Goal: Task Accomplishment & Management: Manage account settings

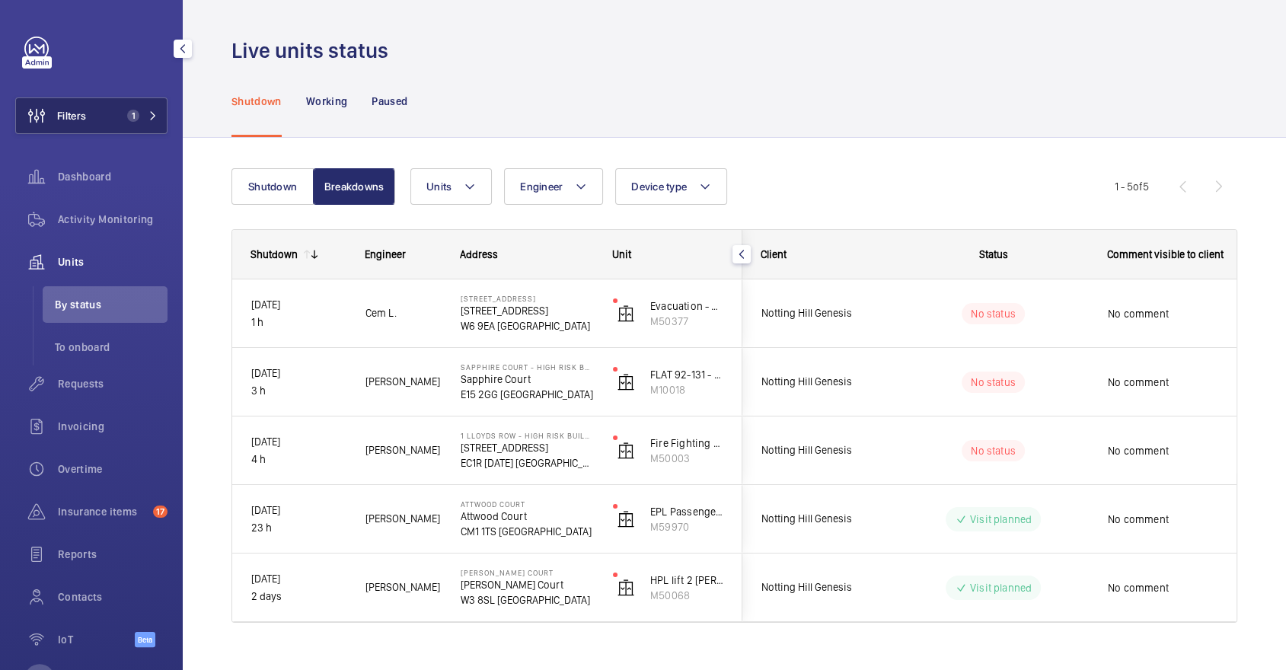
click at [116, 127] on button "Filters 1" at bounding box center [91, 115] width 152 height 37
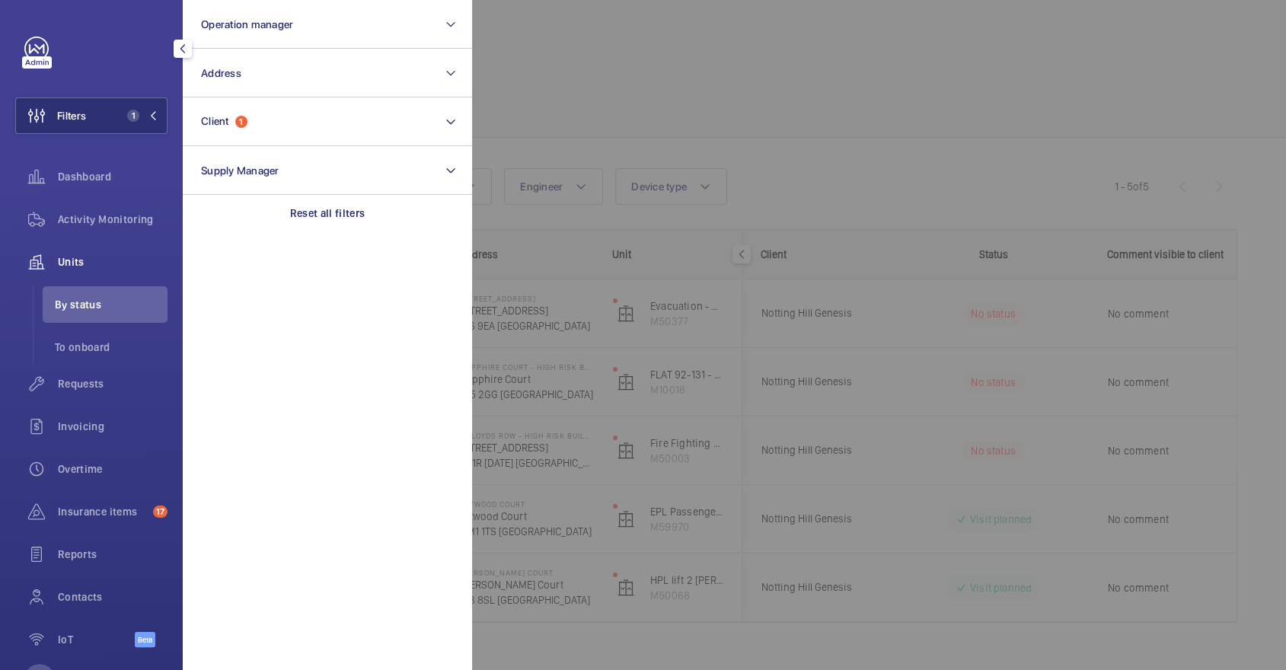
click at [633, 77] on div at bounding box center [1115, 335] width 1286 height 670
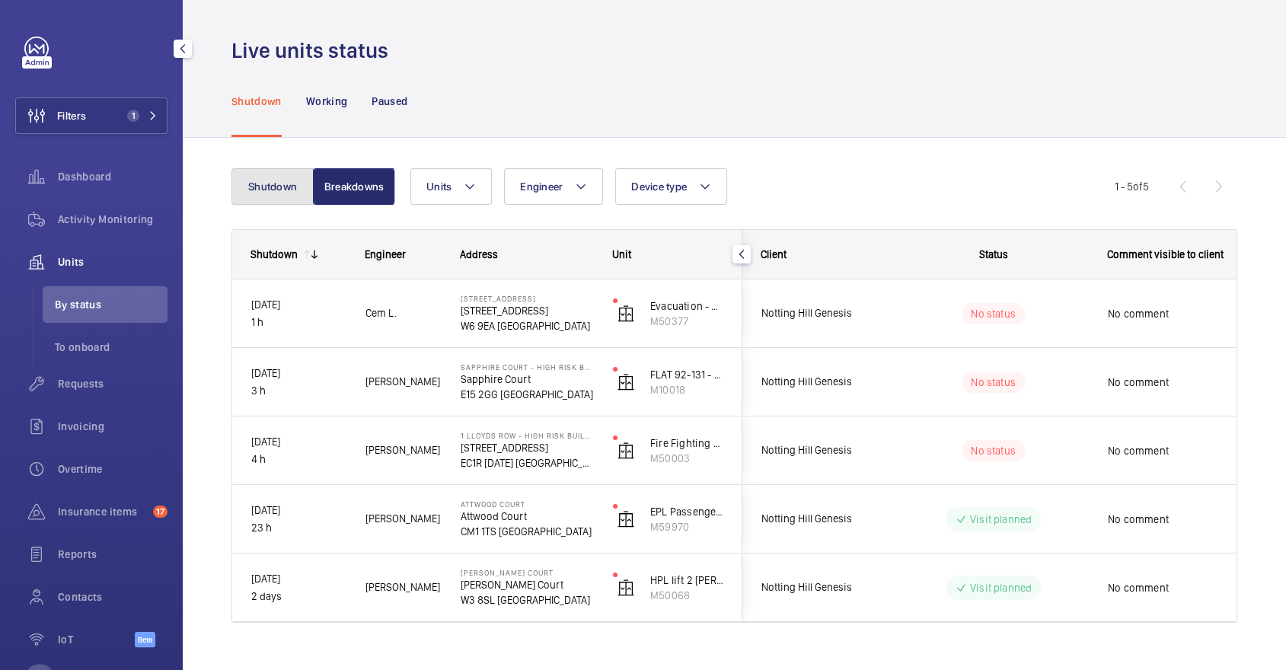
click at [237, 200] on button "Shutdown" at bounding box center [273, 186] width 82 height 37
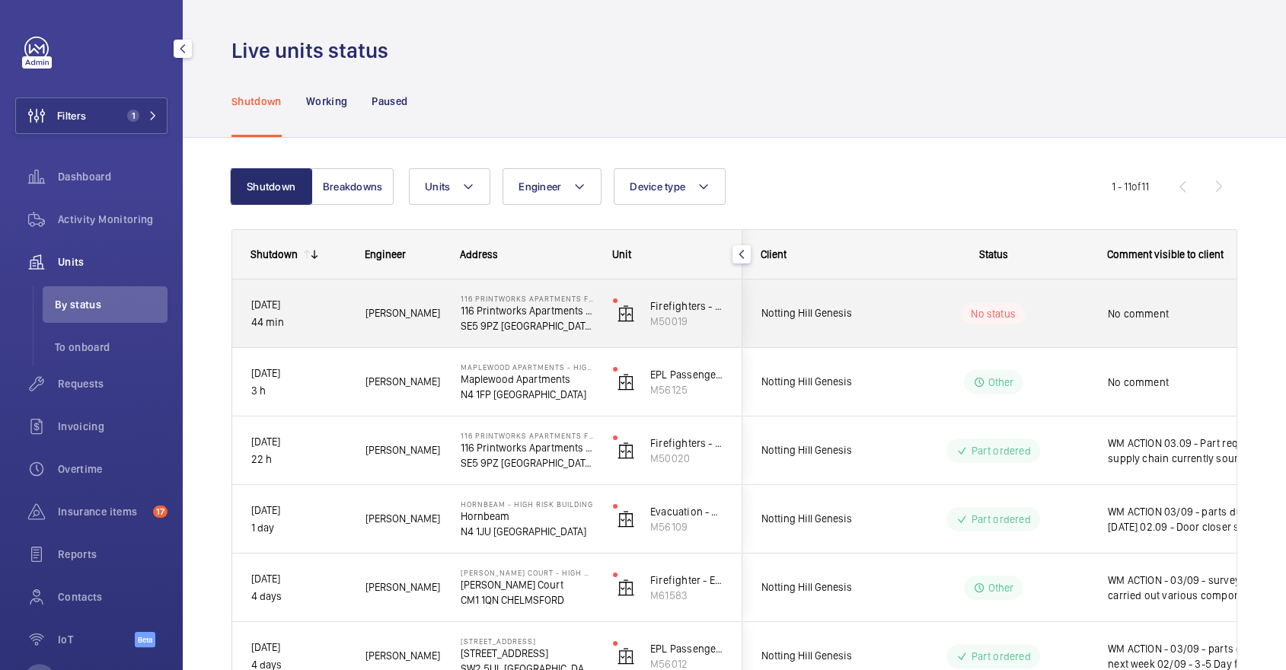
click at [904, 327] on div "No status" at bounding box center [984, 314] width 208 height 52
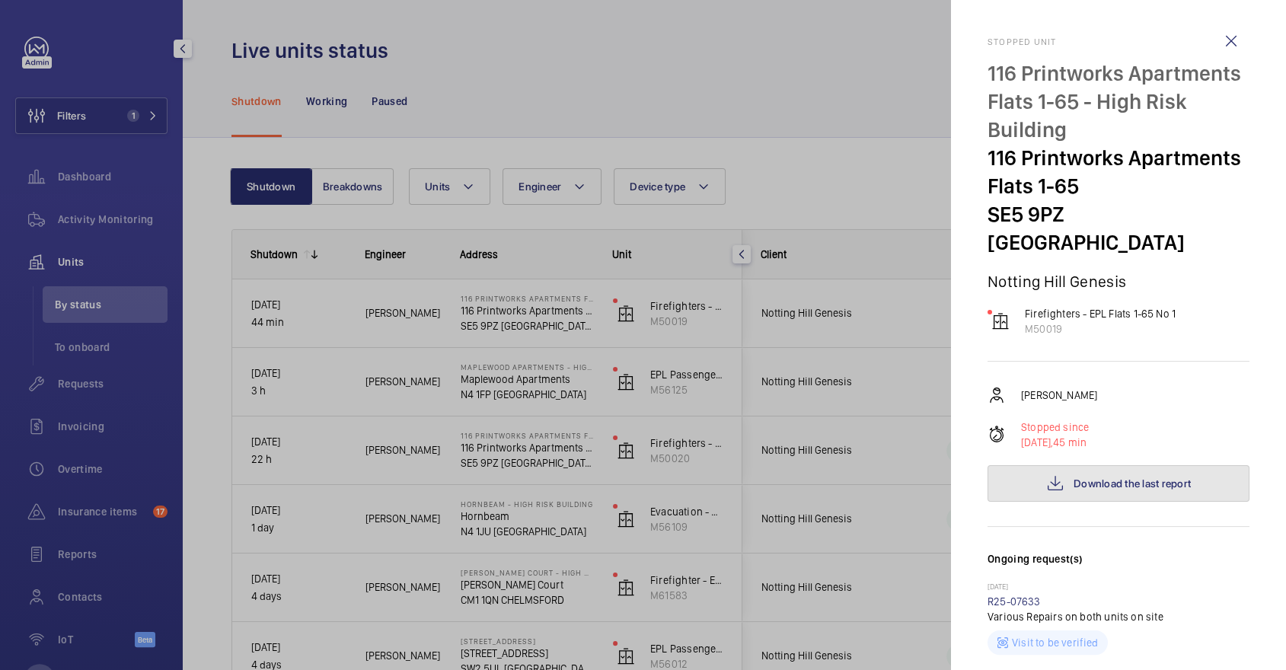
click at [1149, 478] on span "Download the last report" at bounding box center [1132, 484] width 117 height 12
click at [871, 370] on div at bounding box center [643, 335] width 1286 height 670
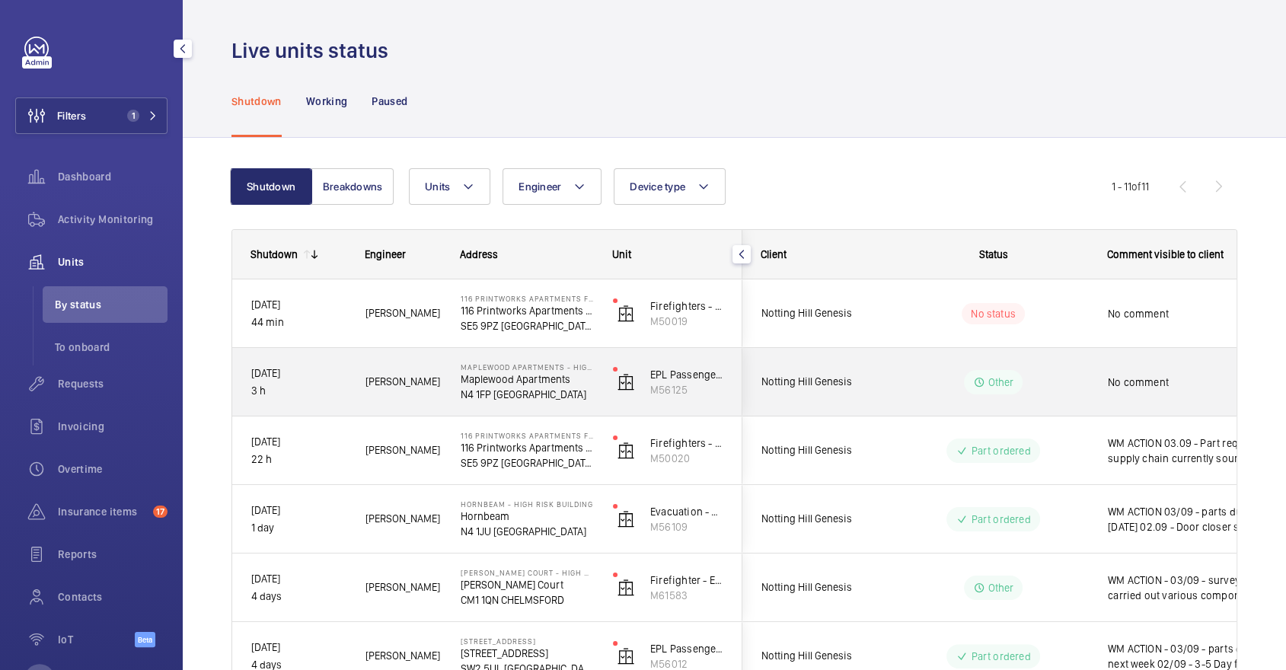
click at [1066, 382] on wm-front-pills-cell "Other" at bounding box center [994, 382] width 190 height 24
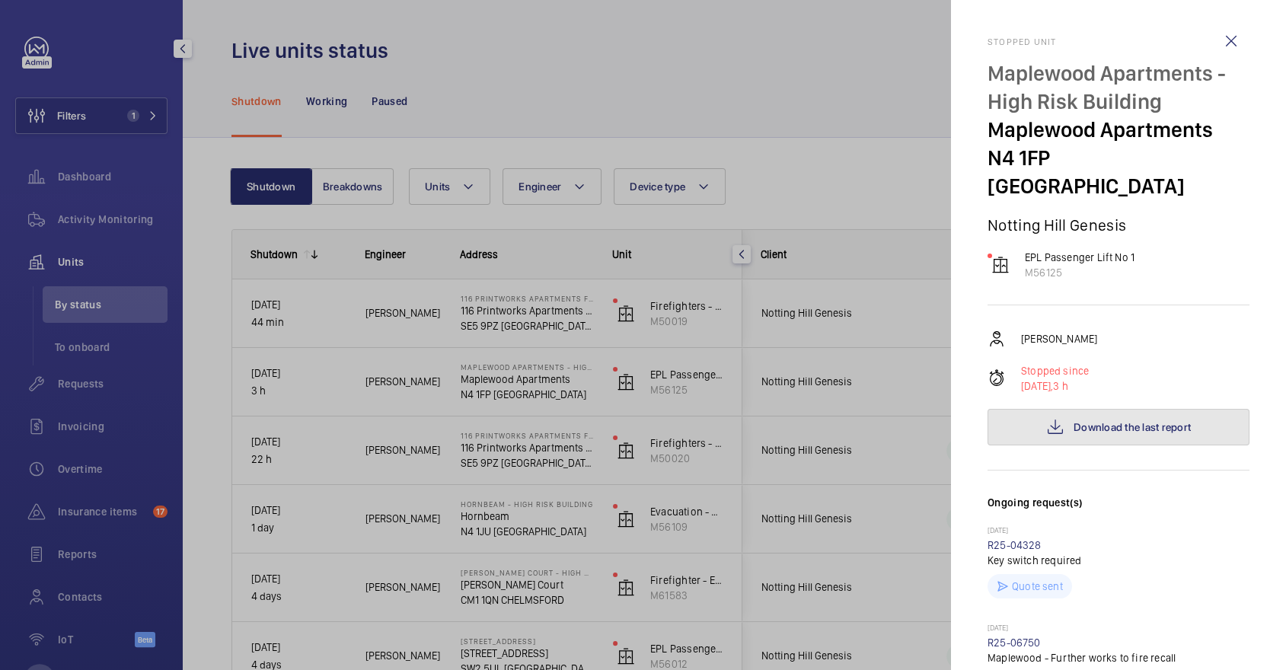
click at [1129, 409] on button "Download the last report" at bounding box center [1119, 427] width 262 height 37
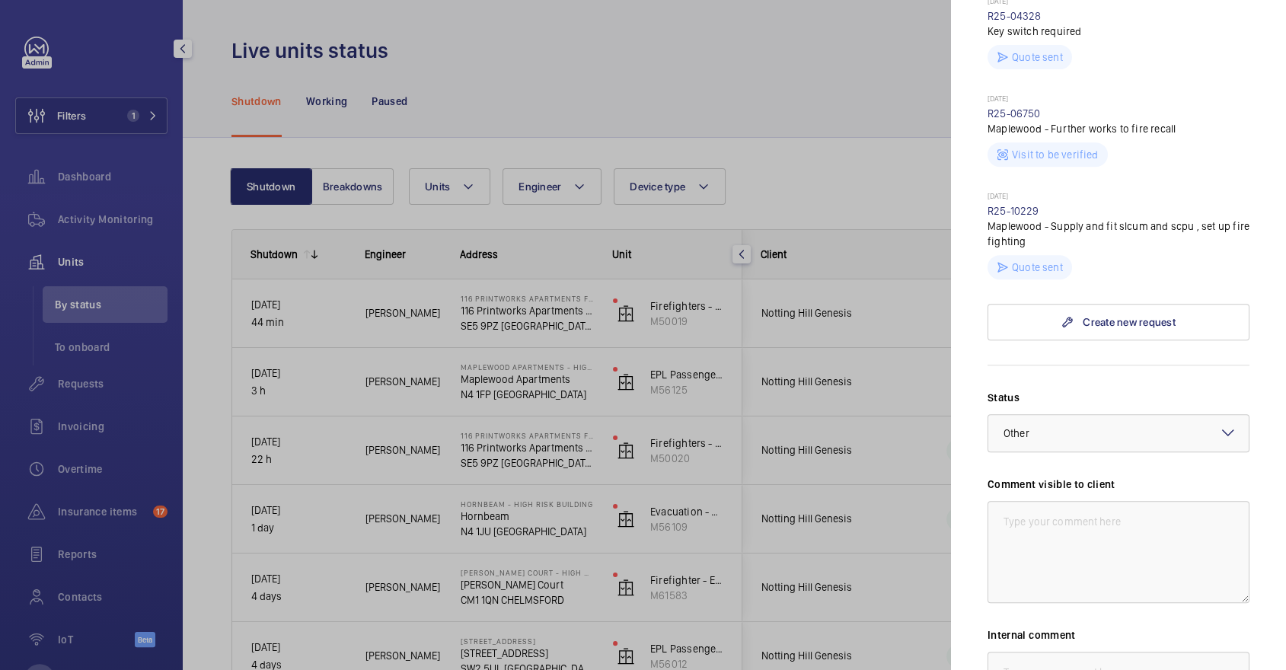
scroll to position [545, 0]
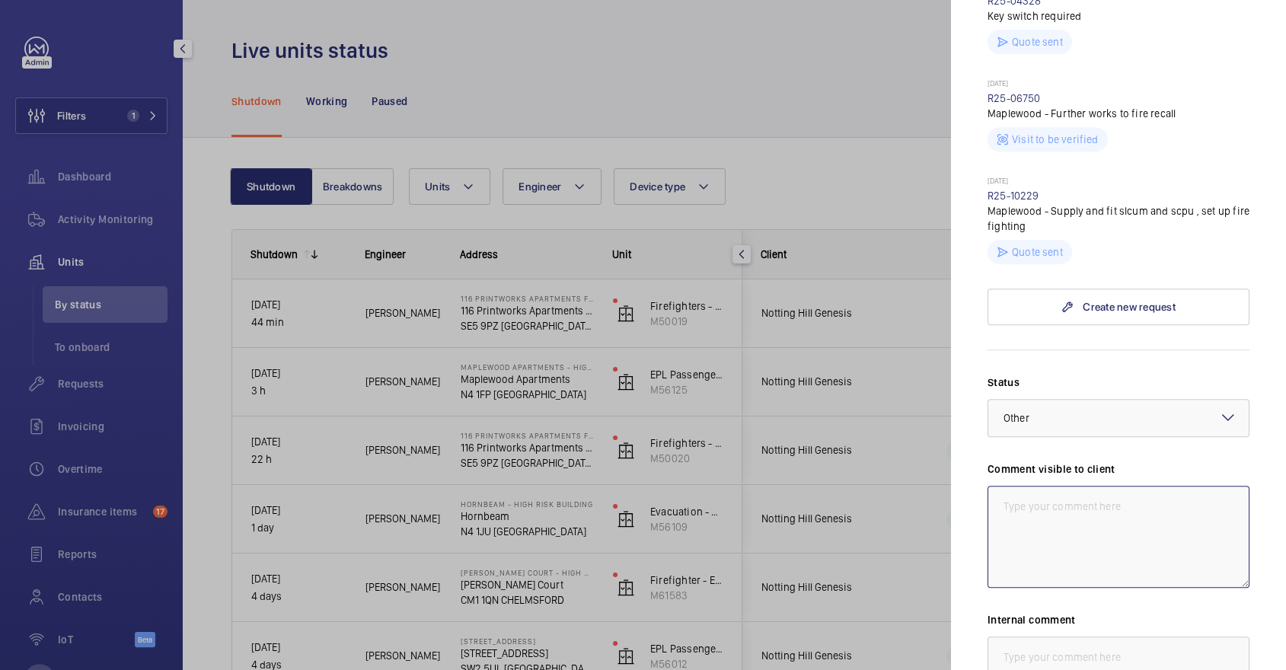
click at [1078, 500] on textarea at bounding box center [1119, 537] width 262 height 102
drag, startPoint x: 1090, startPoint y: 508, endPoint x: 902, endPoint y: 383, distance: 225.2
click at [902, 383] on mat-sidenav-container "Filters 1 Dashboard Activity Monitoring Units By status To onboard Requests Inv…" at bounding box center [643, 335] width 1286 height 670
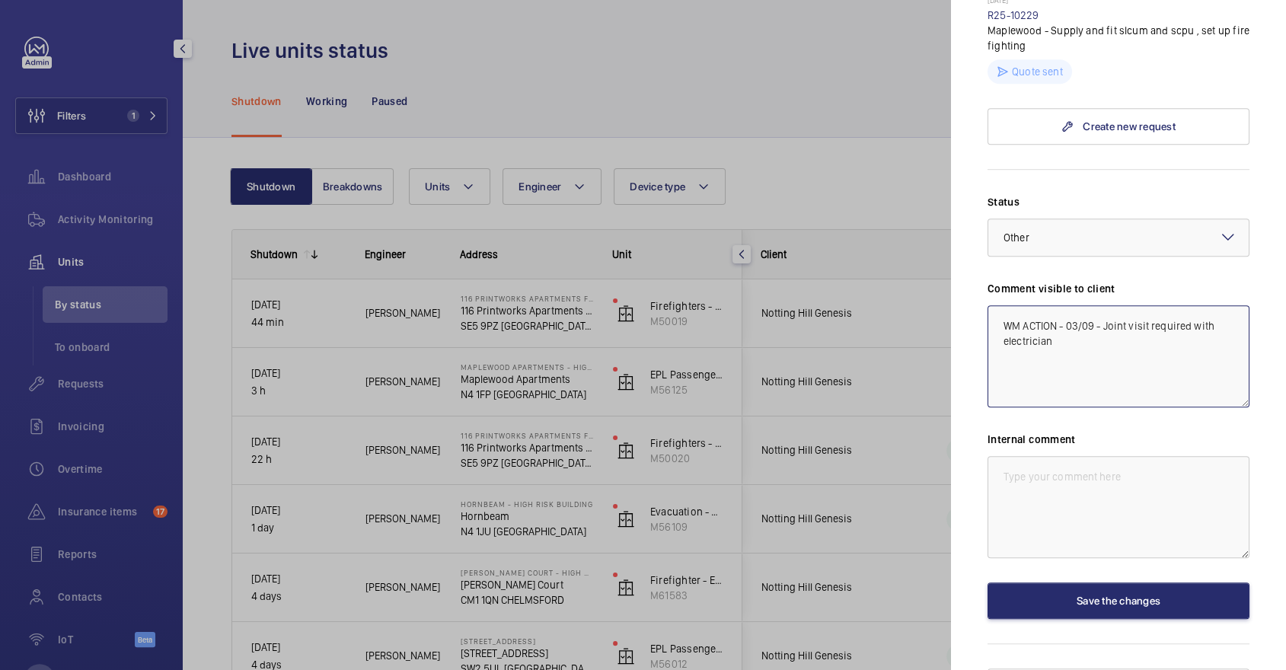
scroll to position [730, 0]
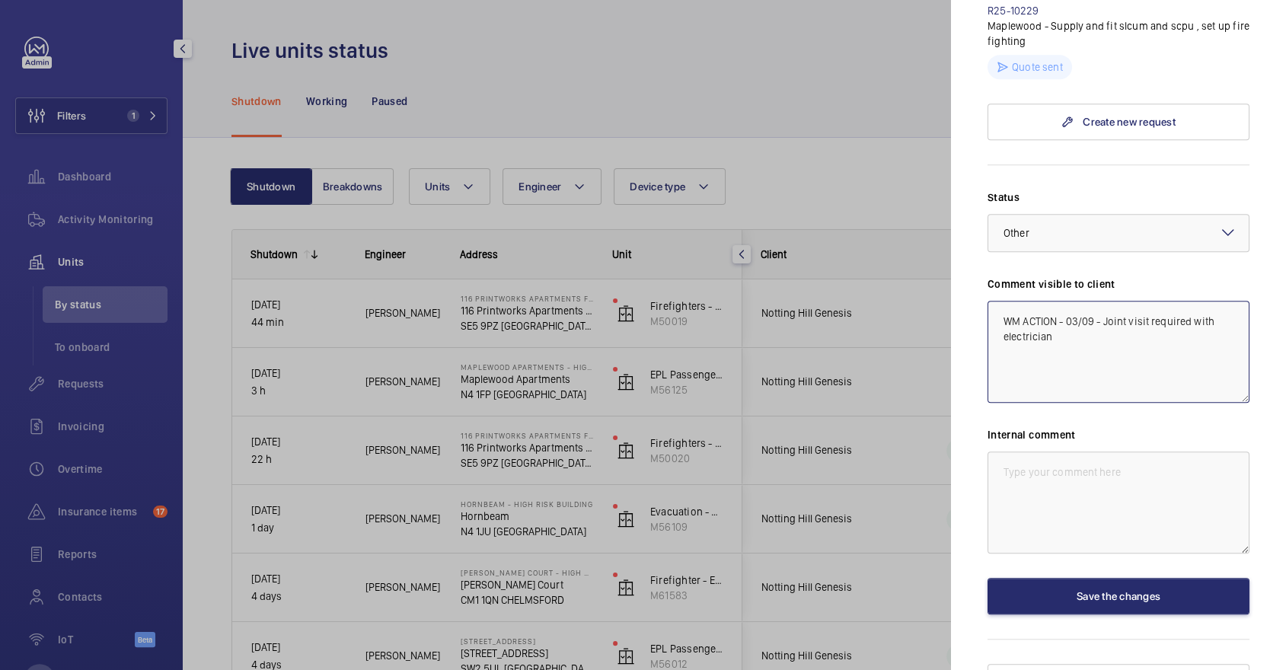
type textarea "WM ACTION - 03/09 - Joint visit required with electrician"
click at [1082, 427] on div "Internal comment" at bounding box center [1119, 490] width 262 height 126
click at [1115, 477] on textarea at bounding box center [1119, 503] width 262 height 102
paste textarea "WM ACTION - 03/09 - Joint visit required with electrician"
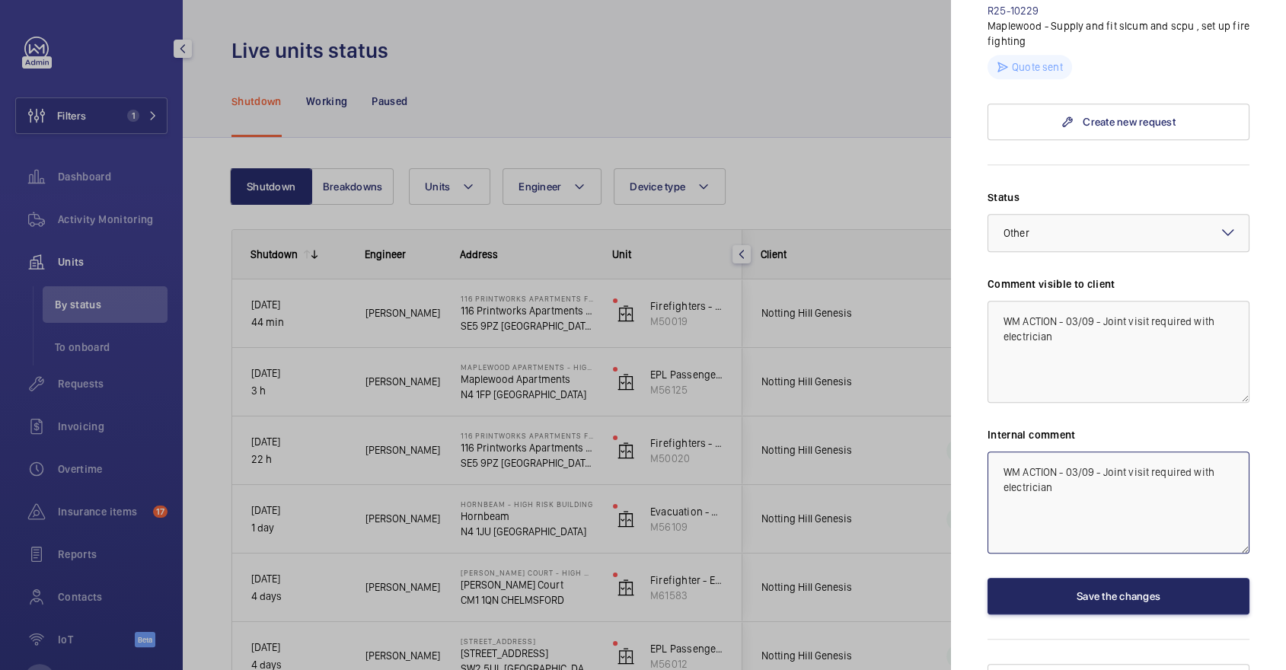
type textarea "WM ACTION - 03/09 - Joint visit required with electrician"
click at [1171, 579] on button "Save the changes" at bounding box center [1119, 596] width 262 height 37
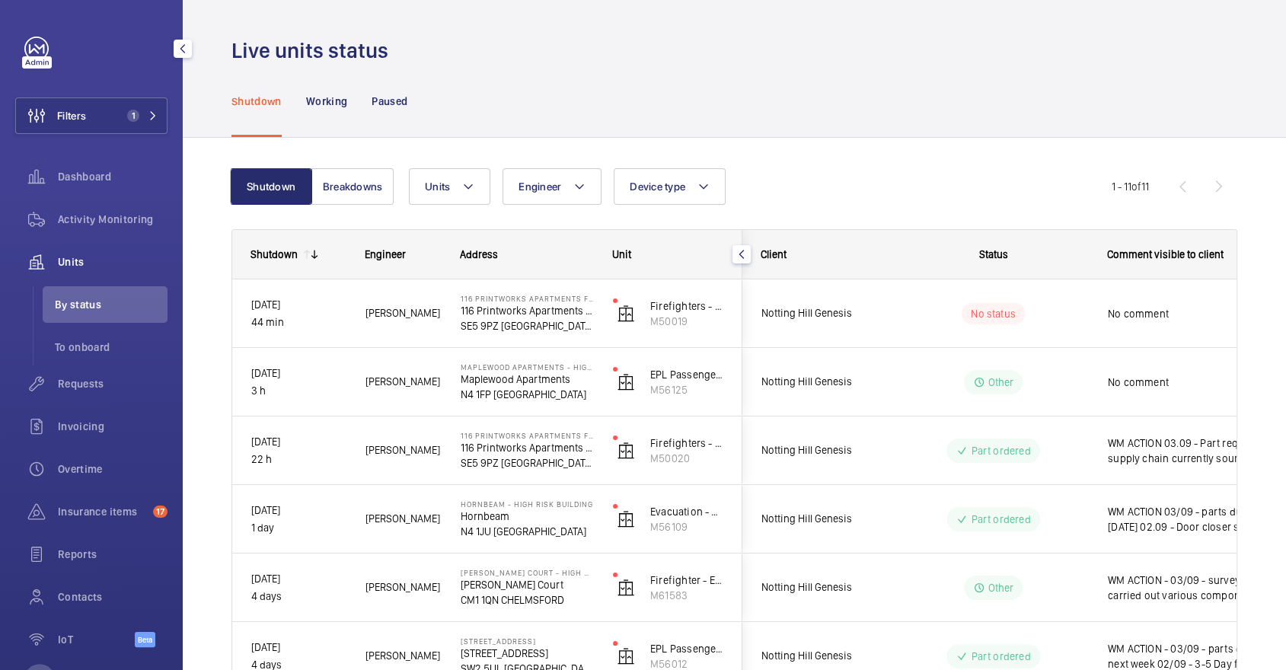
scroll to position [0, 0]
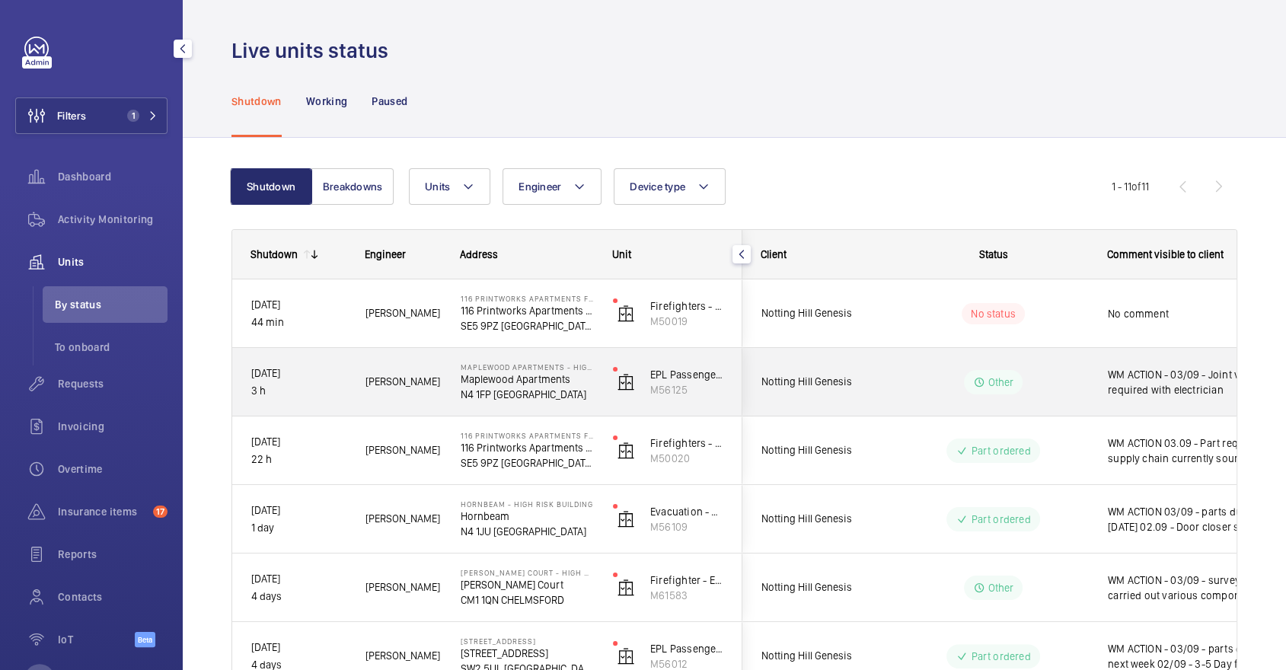
click at [1179, 399] on div "WM ACTION - 03/09 - Joint visit required with electrician" at bounding box center [1178, 382] width 176 height 65
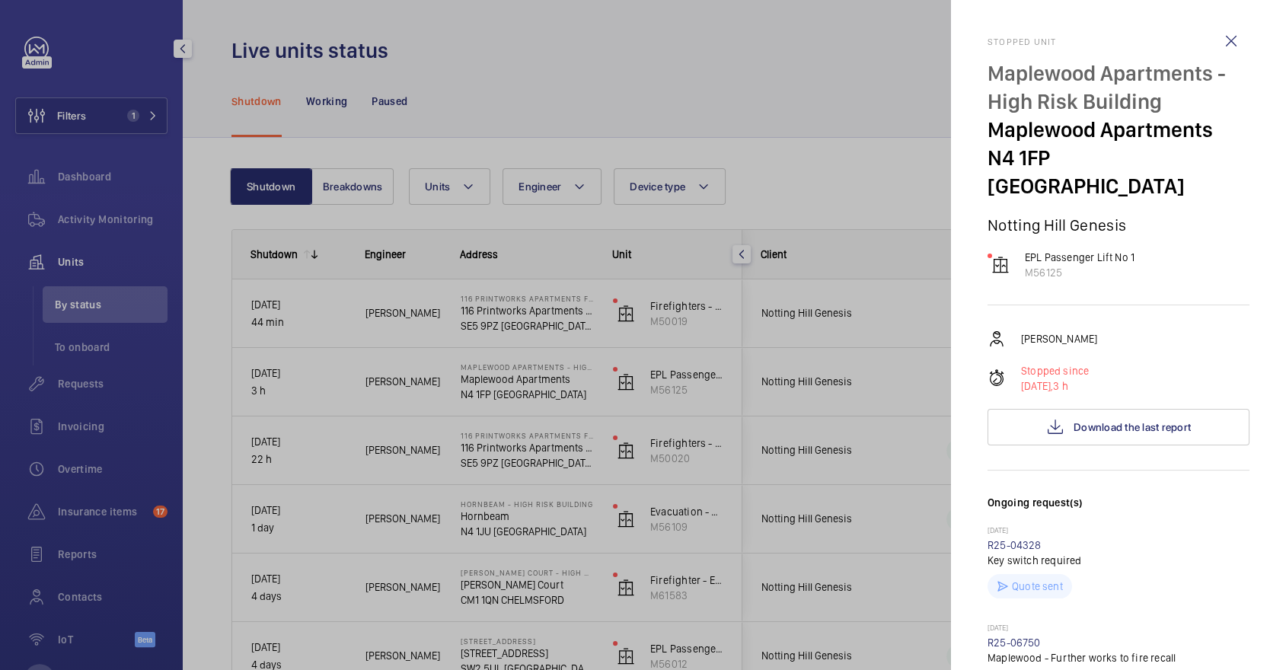
scroll to position [730, 0]
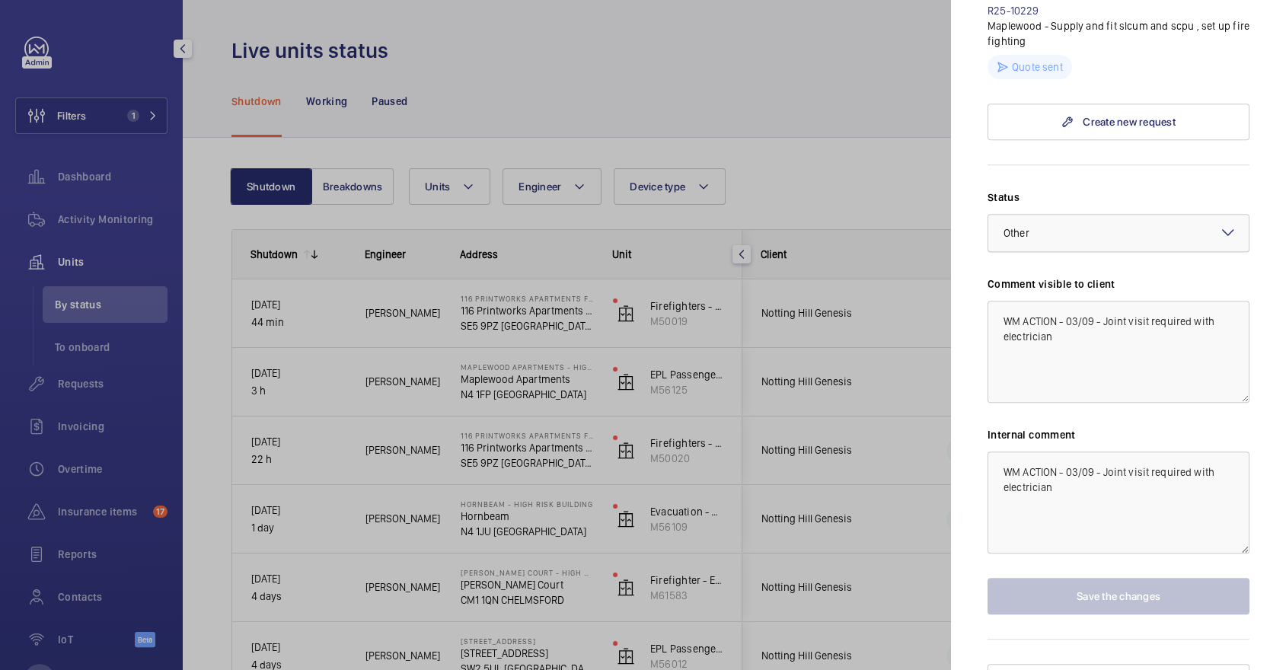
click at [1097, 215] on div at bounding box center [1119, 233] width 260 height 37
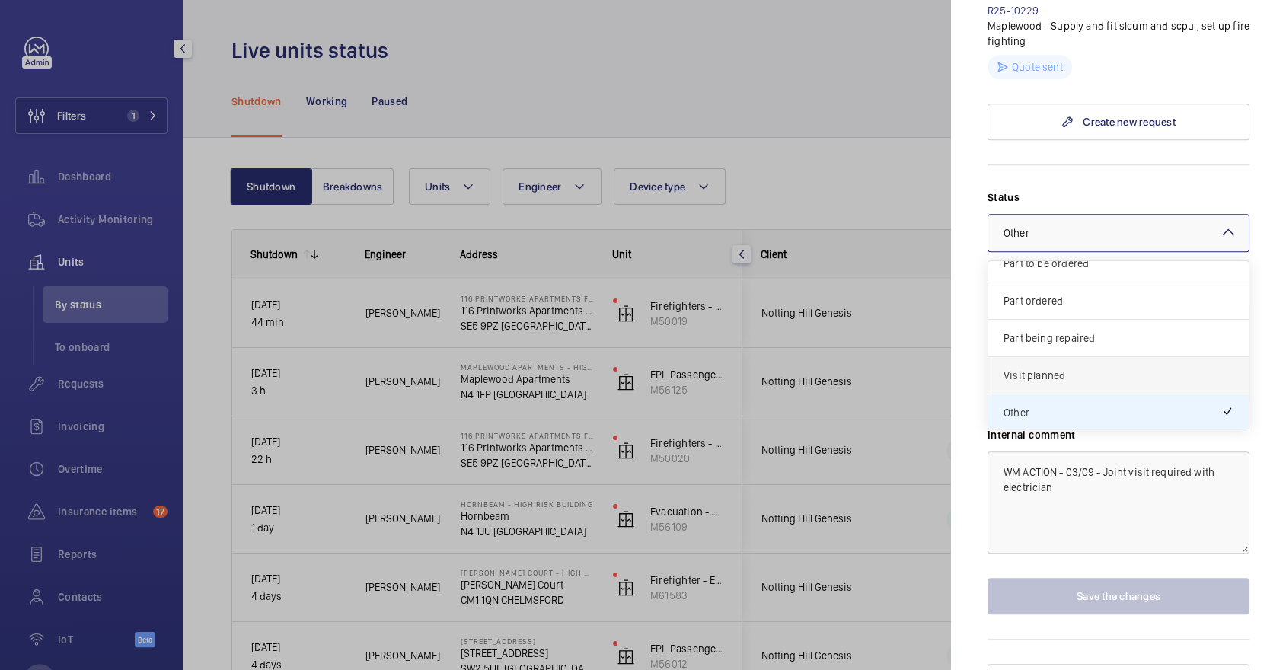
click at [1087, 357] on div "Visit planned" at bounding box center [1119, 375] width 260 height 37
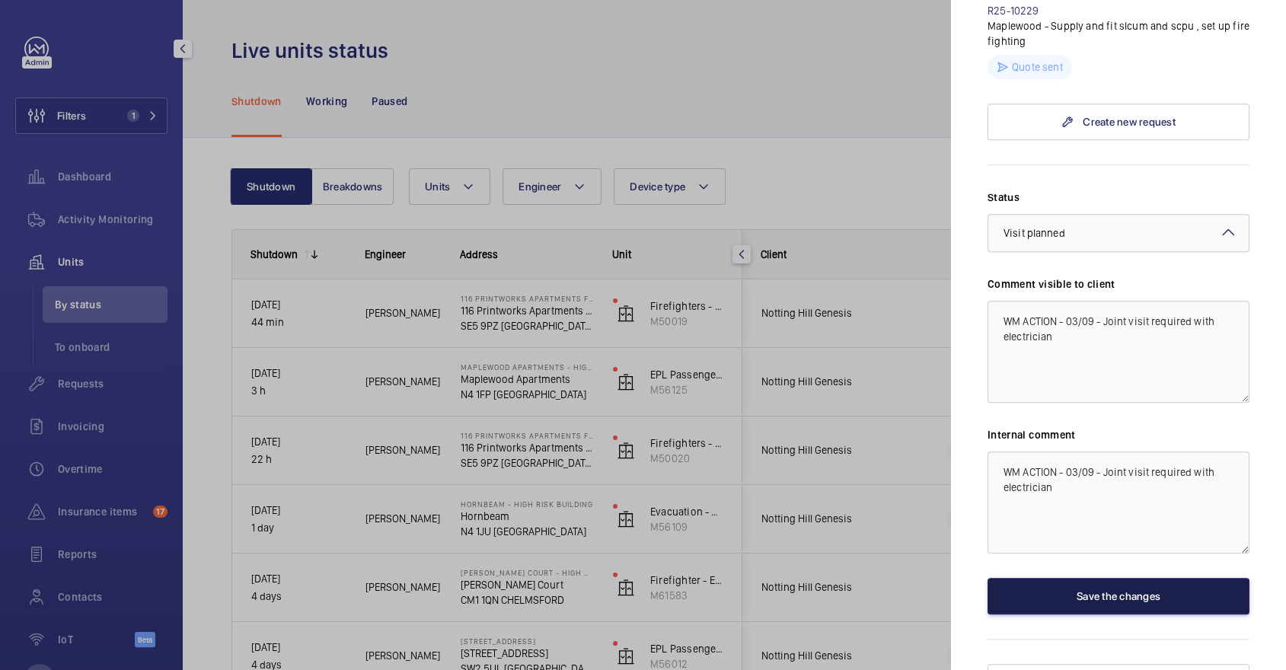
click at [1113, 578] on button "Save the changes" at bounding box center [1119, 596] width 262 height 37
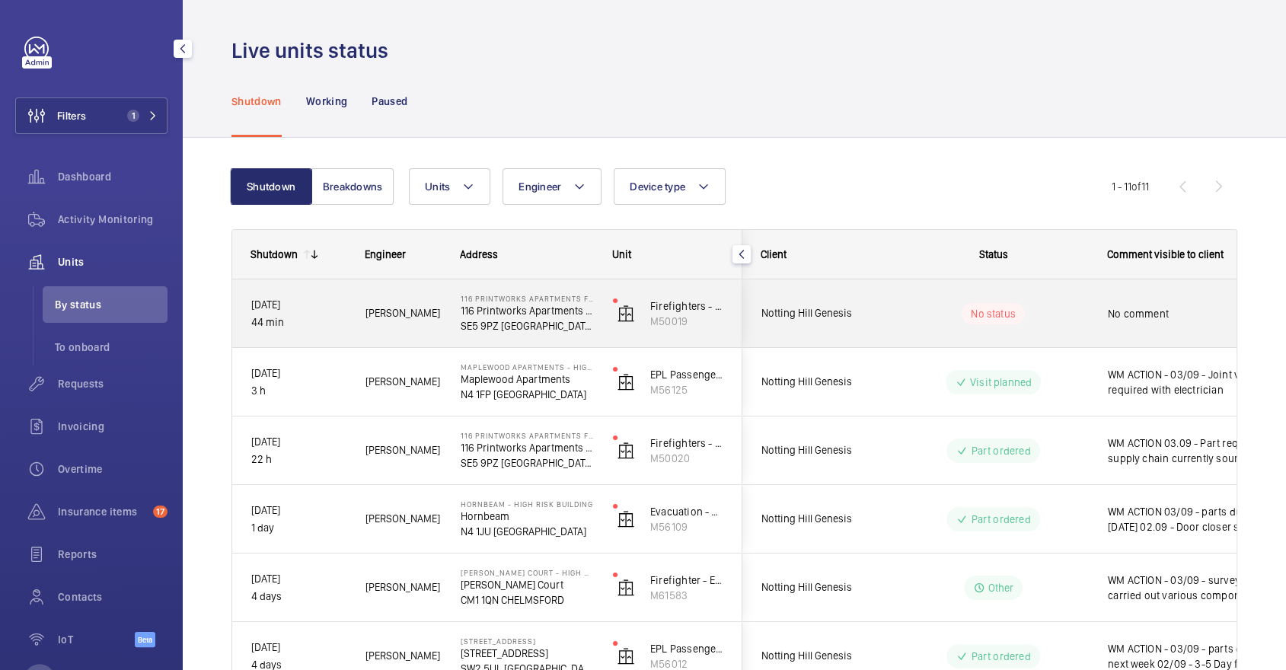
click at [1111, 308] on span "No comment" at bounding box center [1187, 313] width 158 height 15
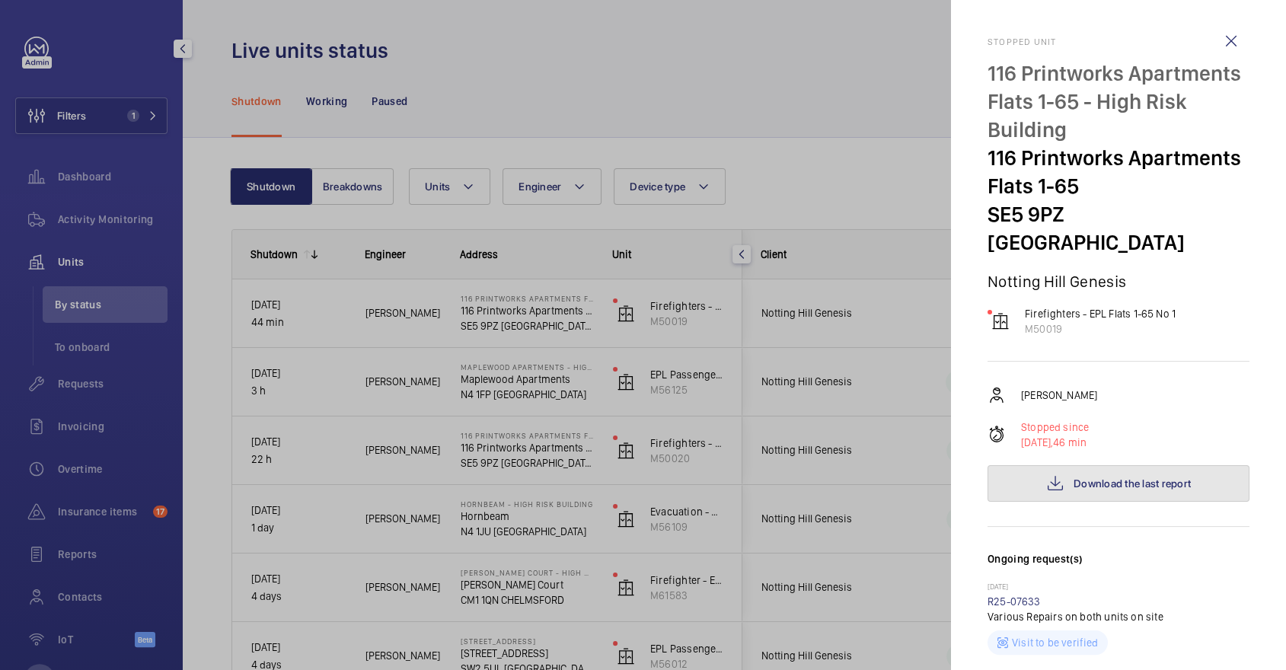
click at [1158, 468] on button "Download the last report" at bounding box center [1119, 483] width 262 height 37
click at [634, 85] on div at bounding box center [643, 335] width 1286 height 670
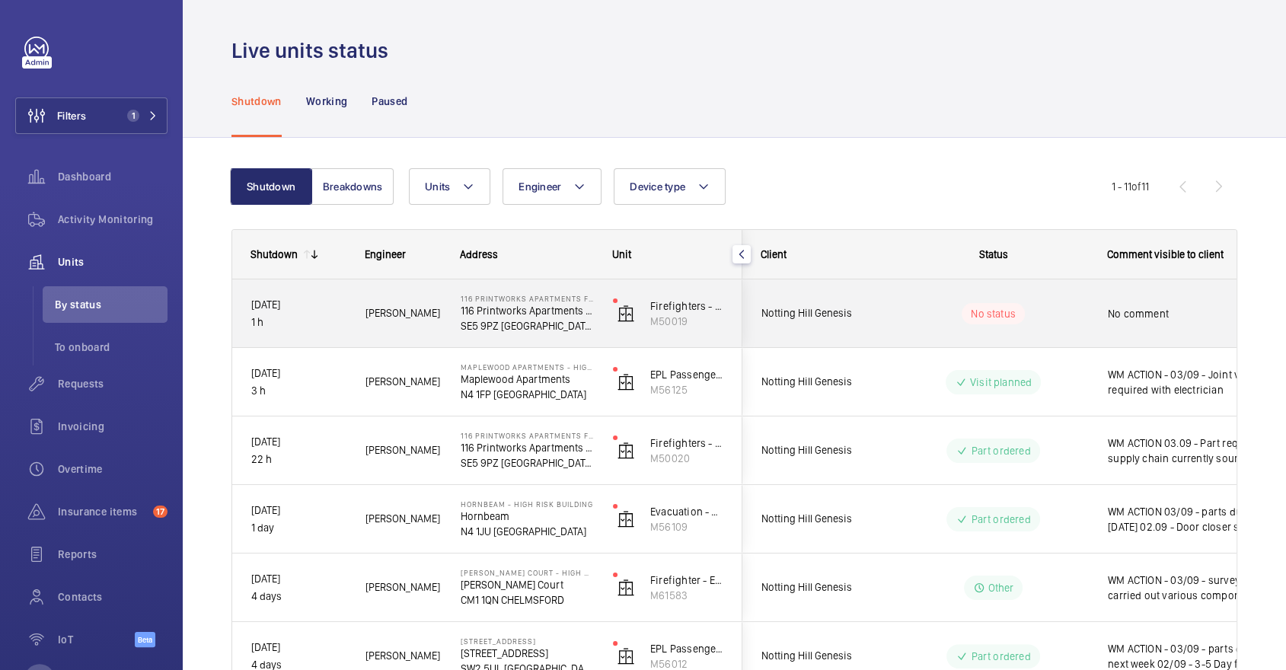
click at [1021, 317] on div "No status" at bounding box center [993, 313] width 63 height 21
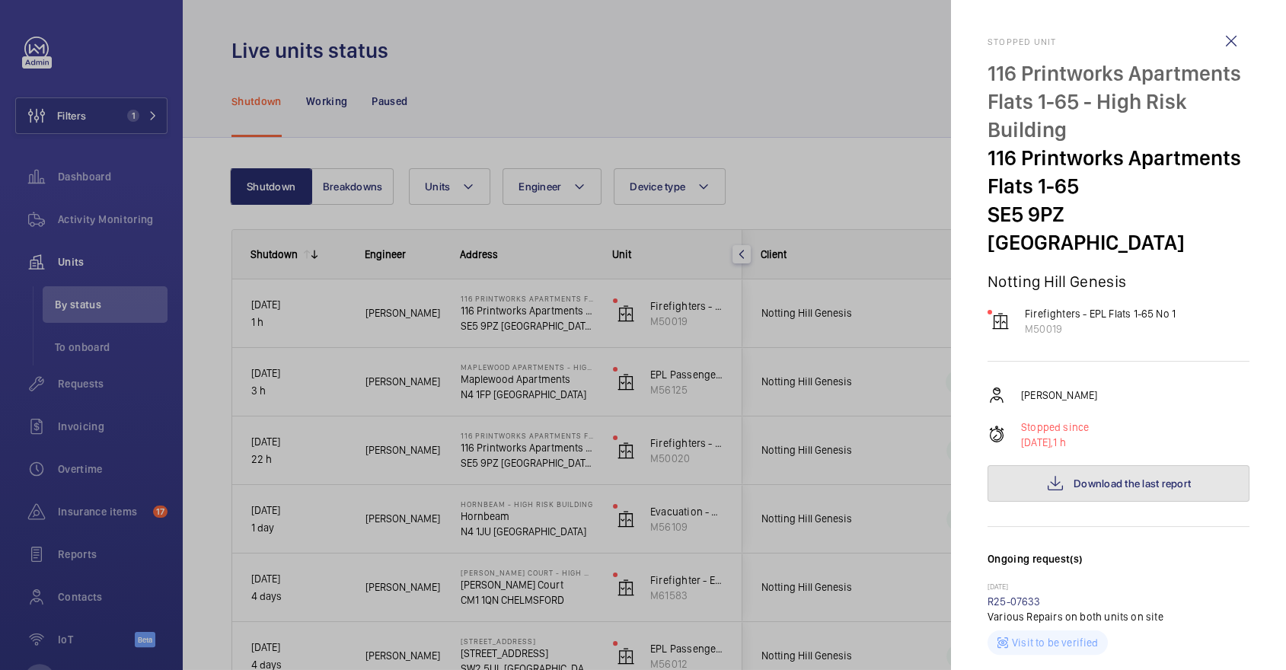
click at [1124, 465] on button "Download the last report" at bounding box center [1119, 483] width 262 height 37
click at [414, 233] on div at bounding box center [643, 335] width 1286 height 670
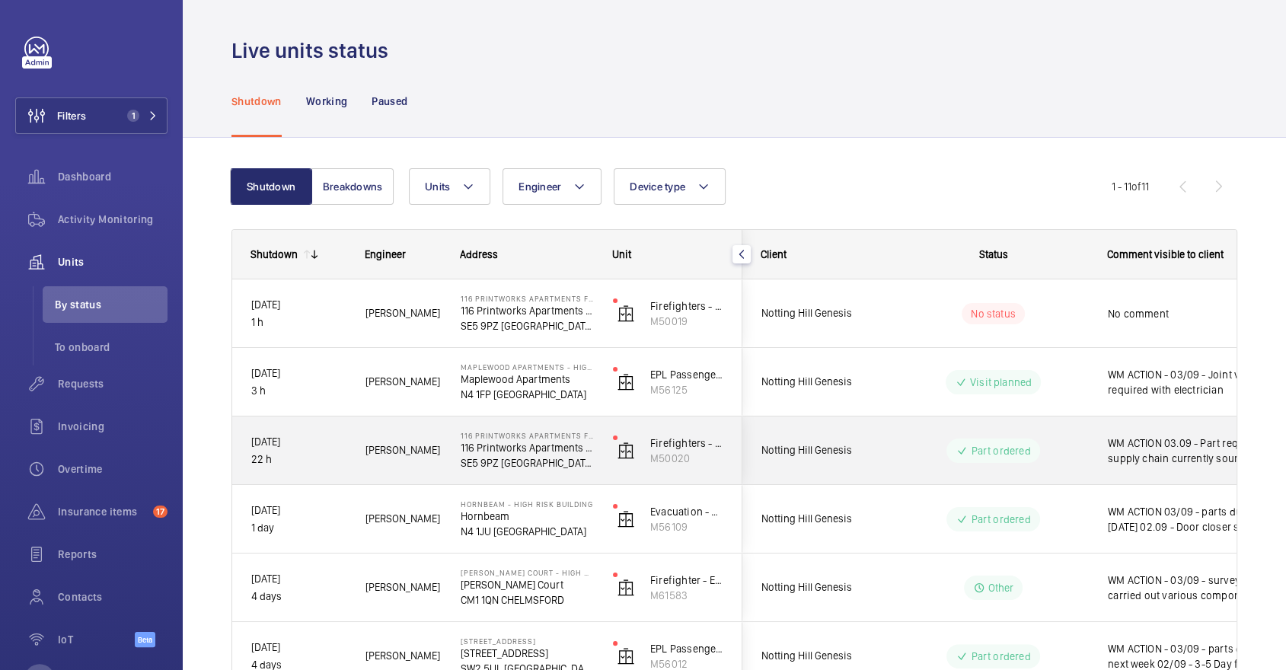
click at [944, 471] on div "Part ordered" at bounding box center [984, 450] width 208 height 55
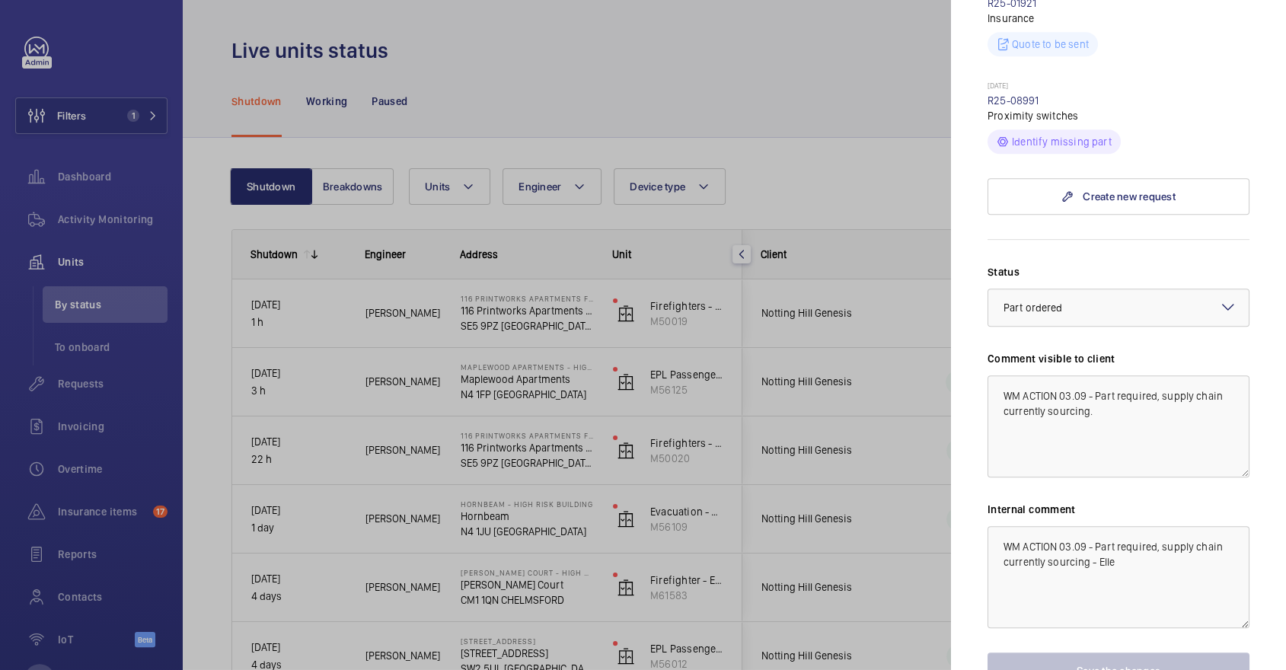
scroll to position [682, 0]
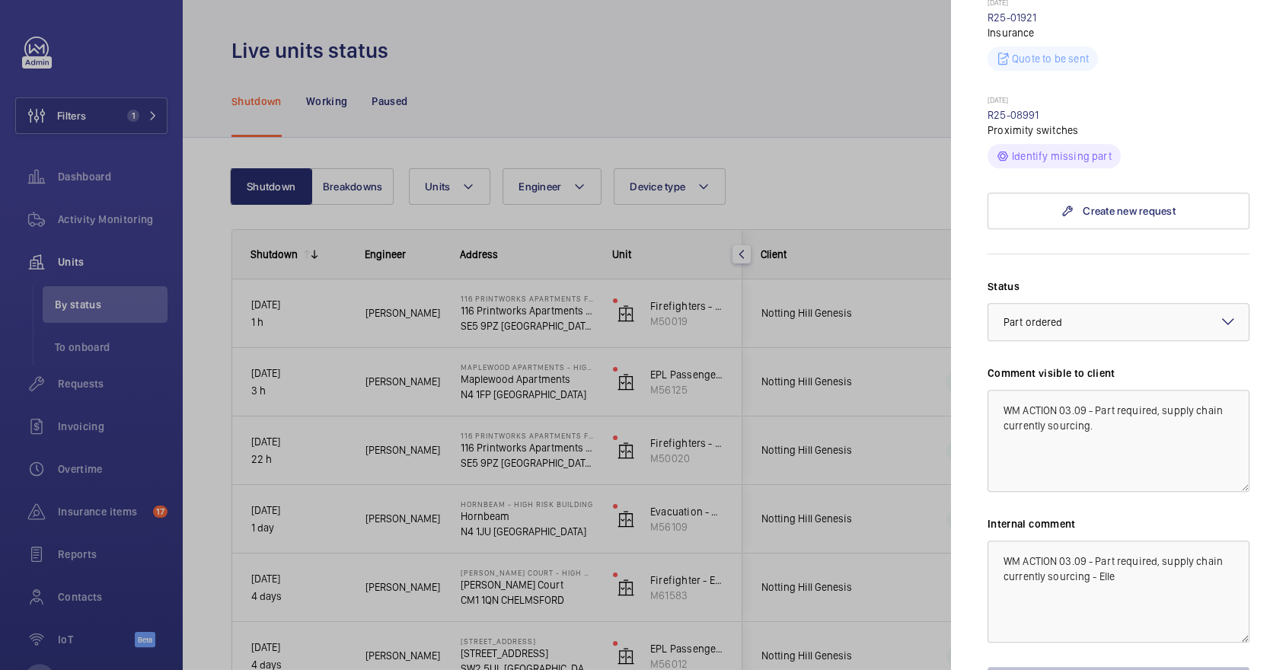
click at [875, 552] on div at bounding box center [643, 335] width 1286 height 670
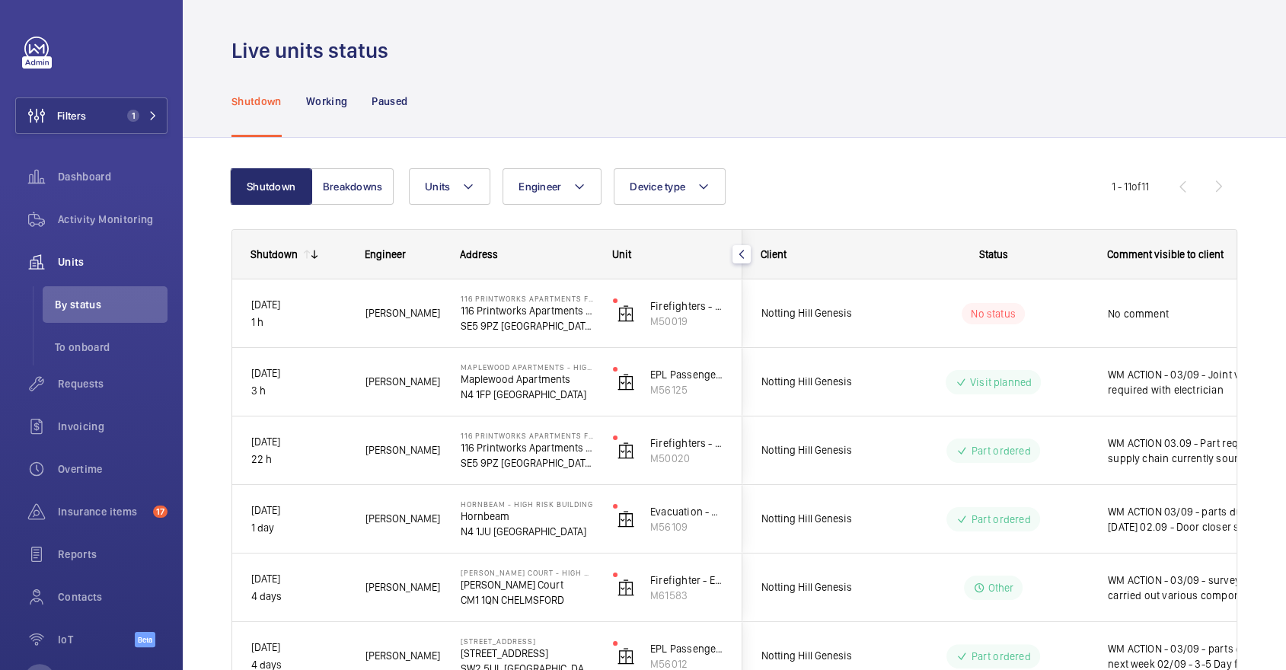
scroll to position [0, 0]
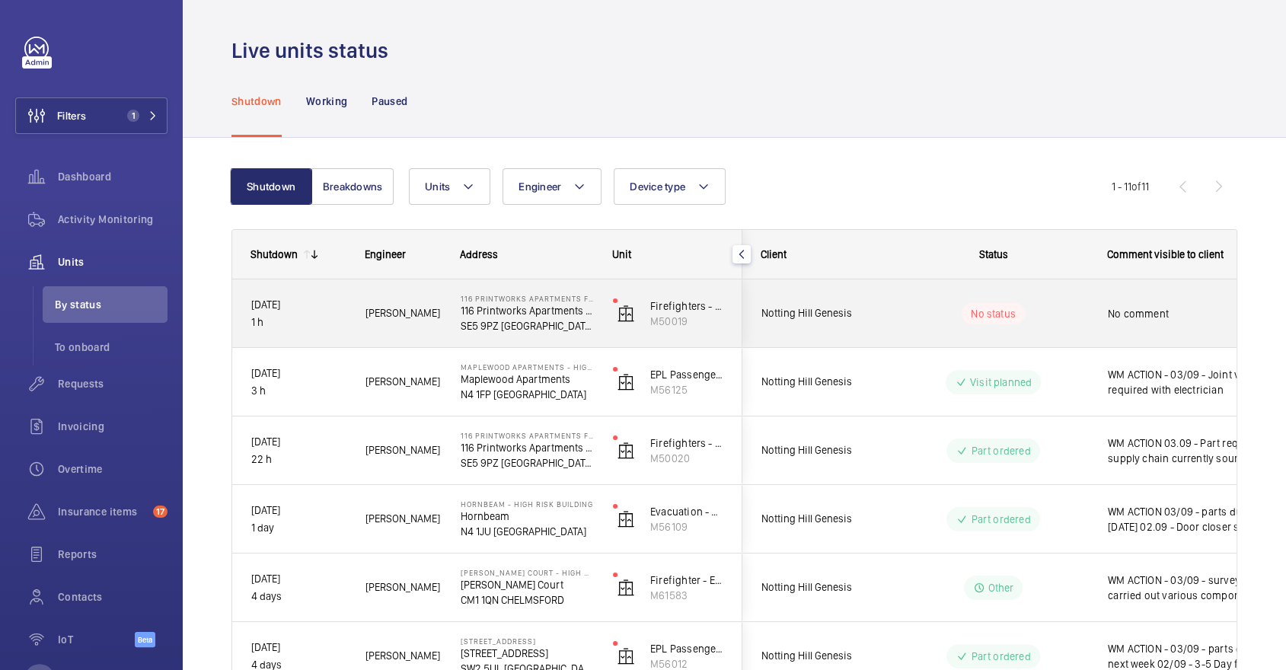
click at [1016, 320] on div "No status" at bounding box center [993, 313] width 63 height 21
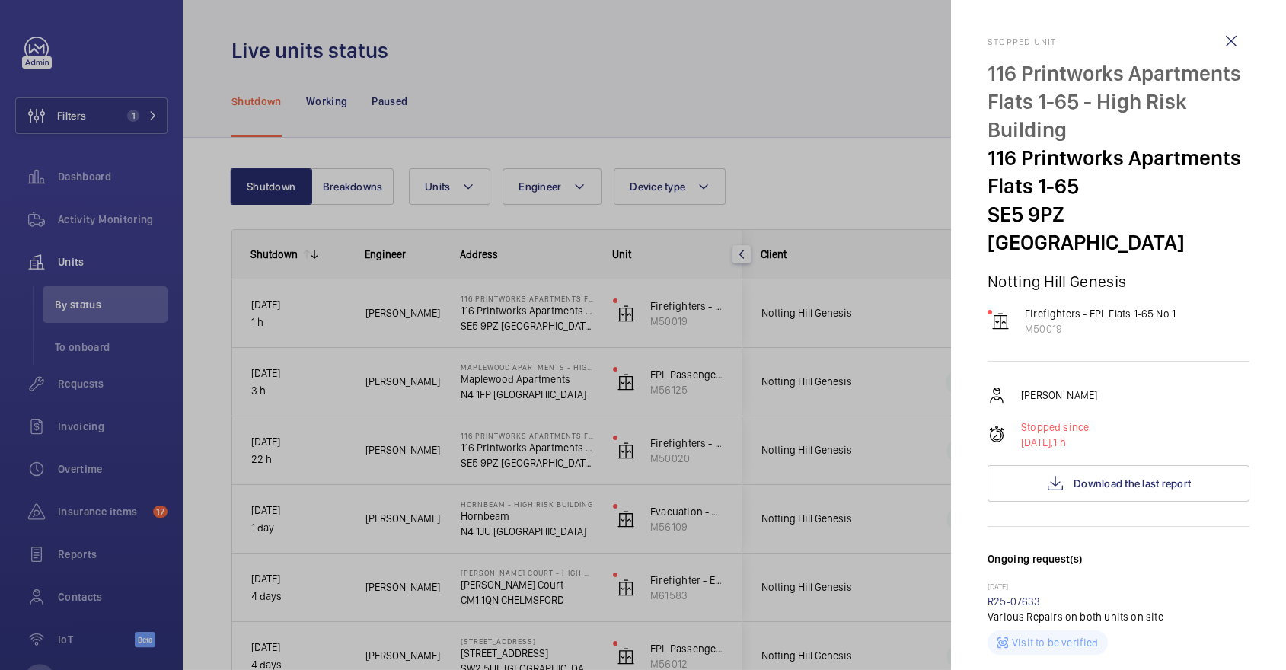
scroll to position [105, 0]
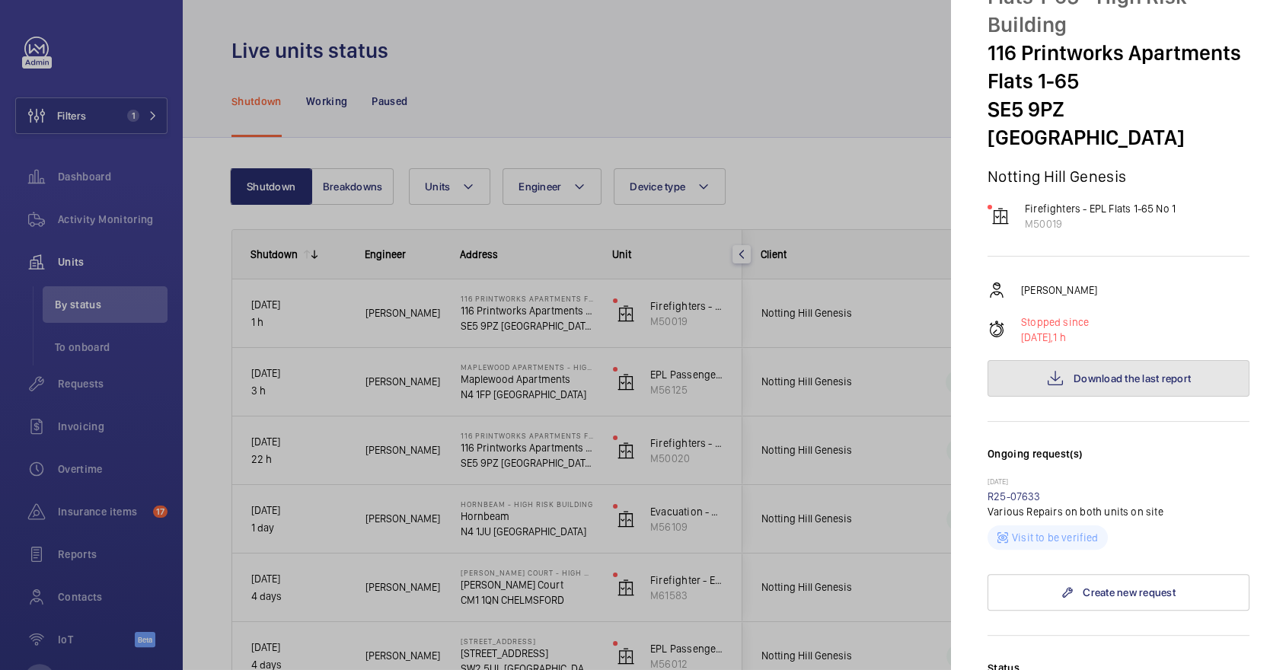
click at [1147, 363] on button "Download the last report" at bounding box center [1119, 378] width 262 height 37
click at [637, 356] on div at bounding box center [643, 335] width 1286 height 670
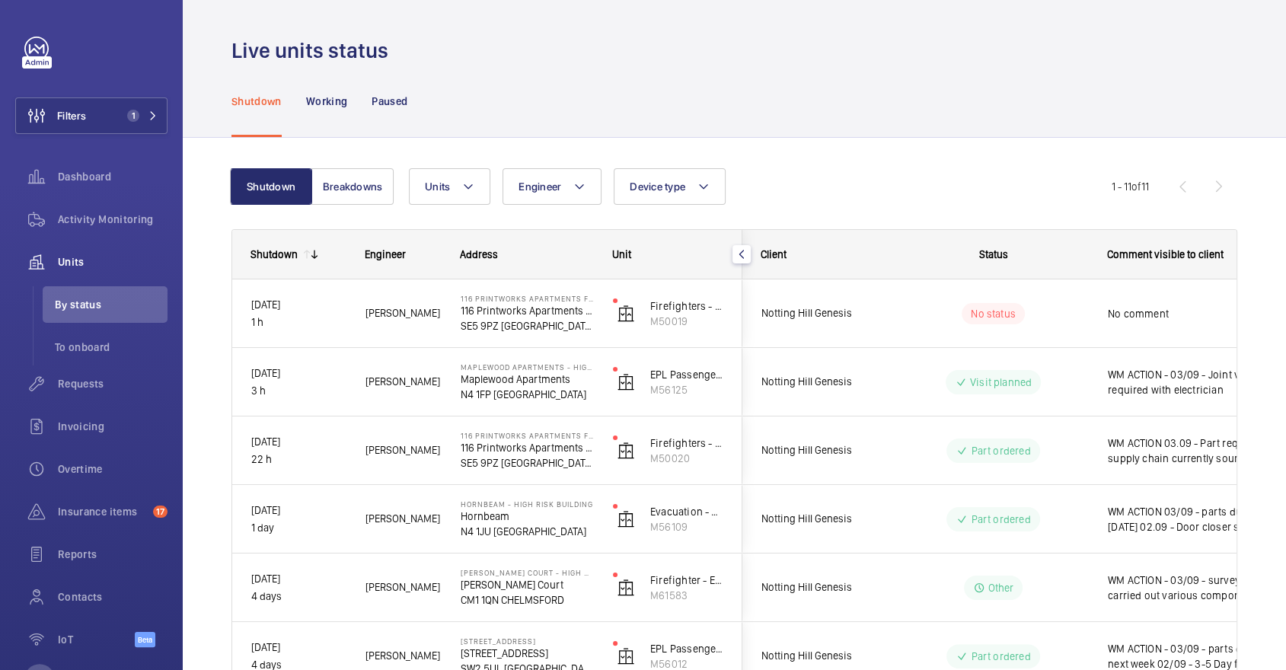
scroll to position [0, 0]
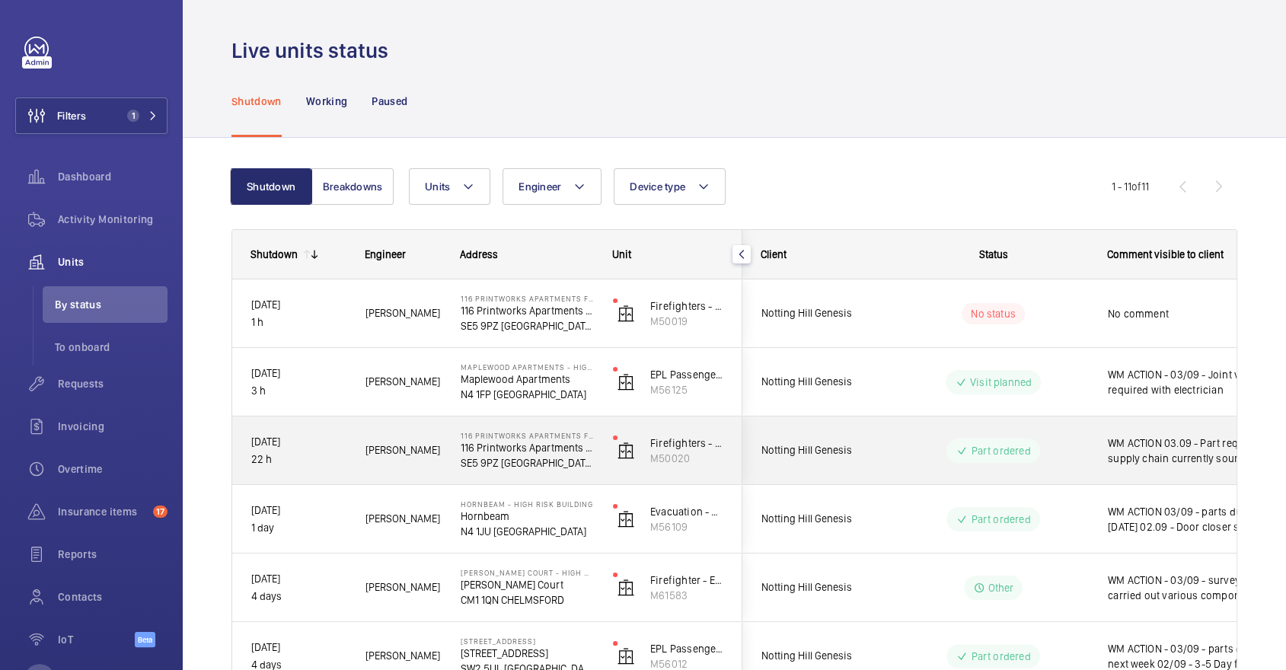
click at [867, 434] on div "Notting Hill Genesis" at bounding box center [811, 450] width 136 height 48
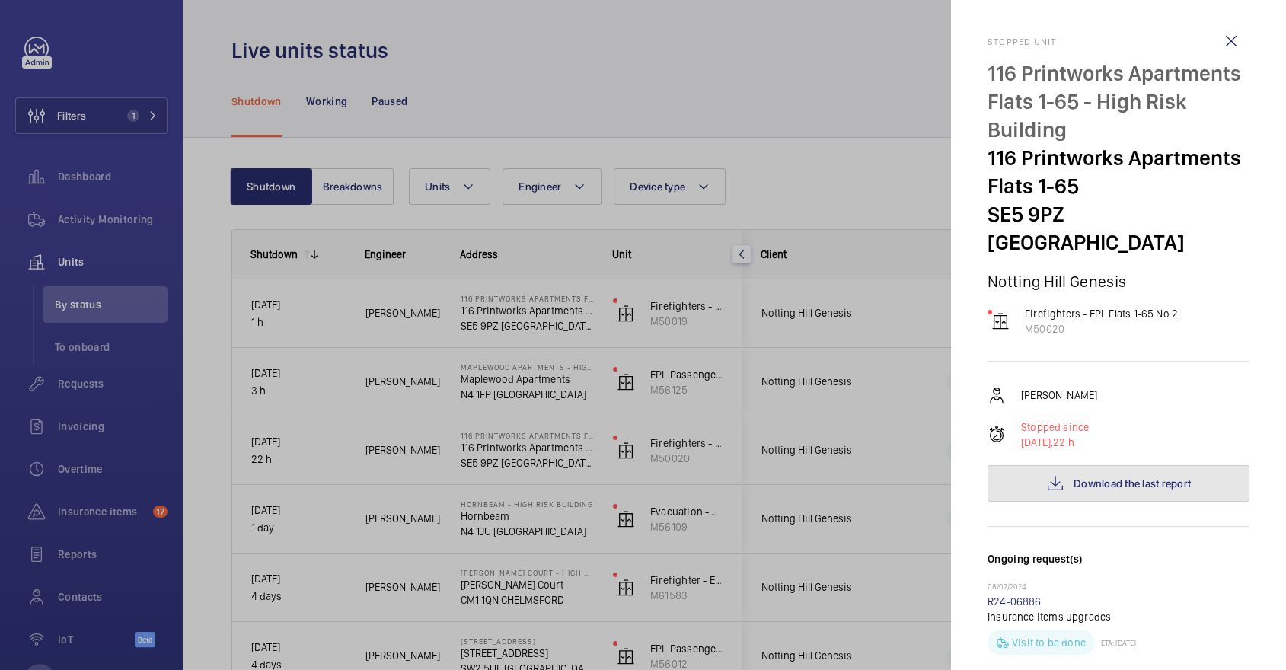
click at [1122, 478] on span "Download the last report" at bounding box center [1132, 484] width 117 height 12
click at [136, 231] on div at bounding box center [643, 335] width 1286 height 670
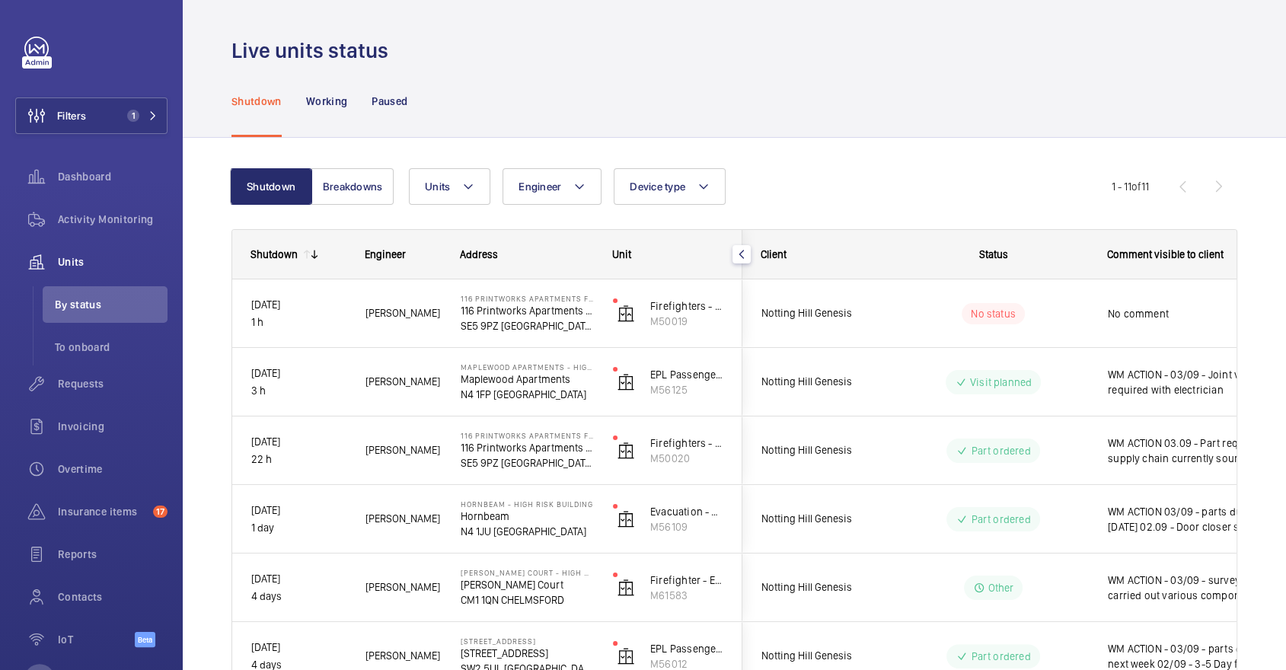
click at [136, 231] on div at bounding box center [643, 335] width 1286 height 670
click at [130, 216] on span "Activity Monitoring" at bounding box center [113, 219] width 110 height 15
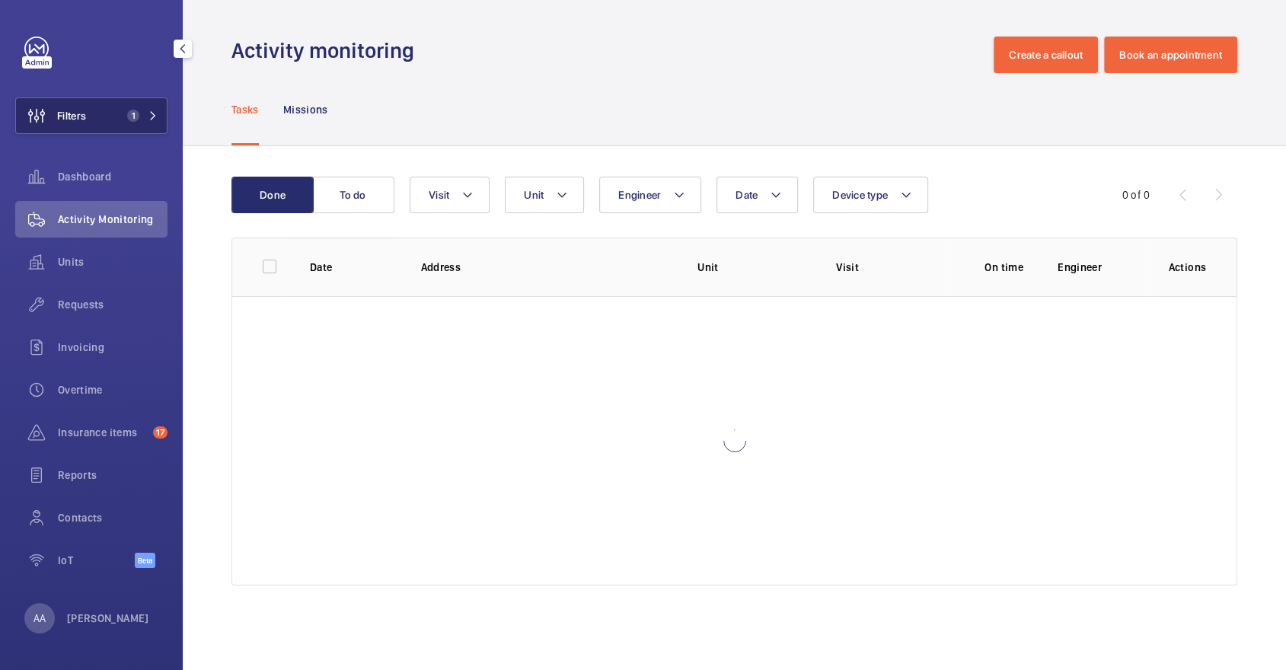
click at [123, 101] on button "Filters 1" at bounding box center [91, 115] width 152 height 37
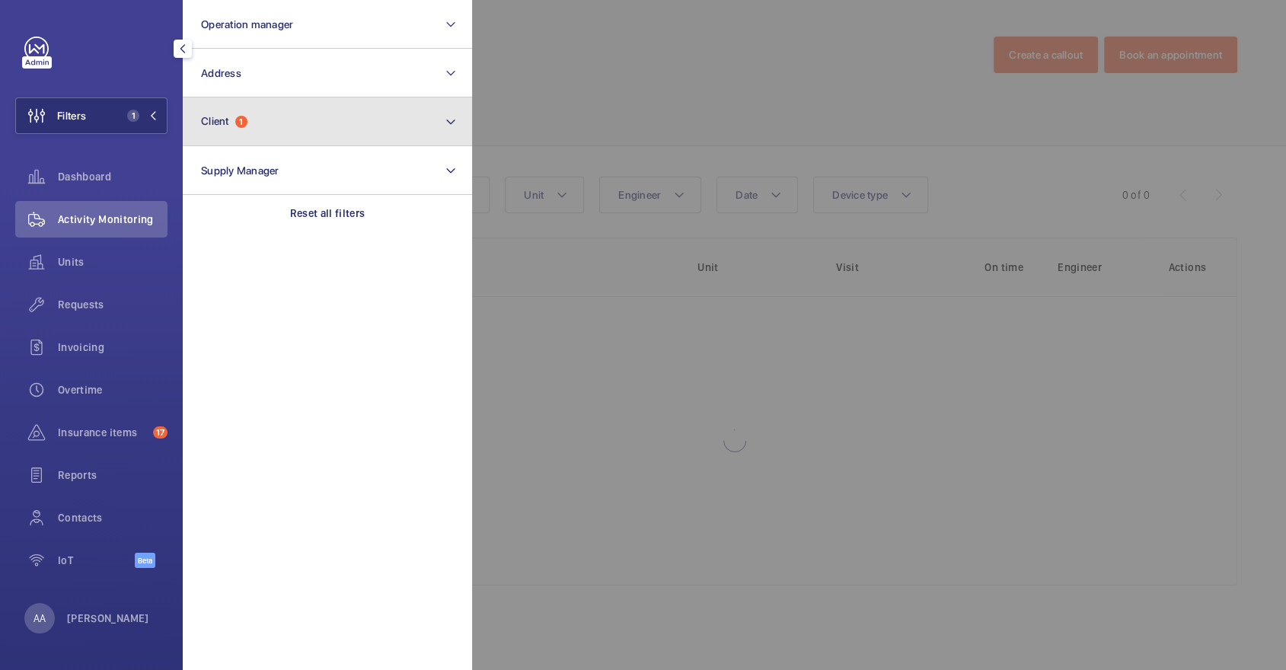
click at [280, 106] on button "Client 1" at bounding box center [327, 121] width 289 height 49
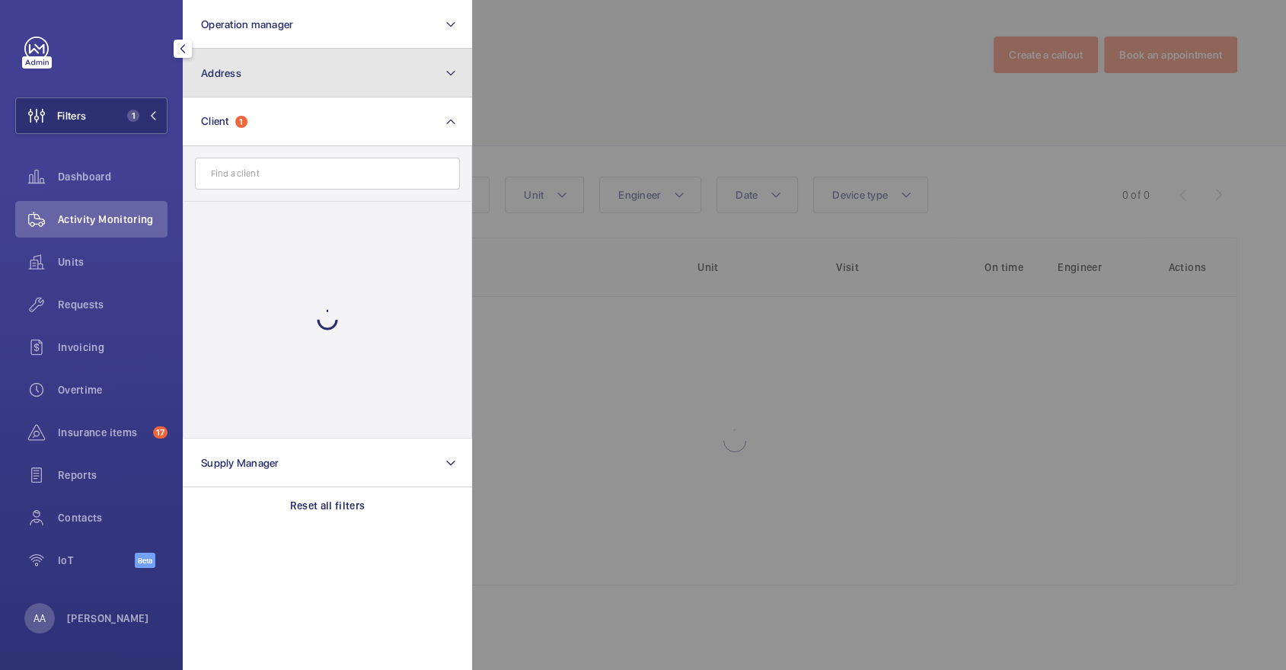
click at [261, 77] on button "Address" at bounding box center [327, 73] width 289 height 49
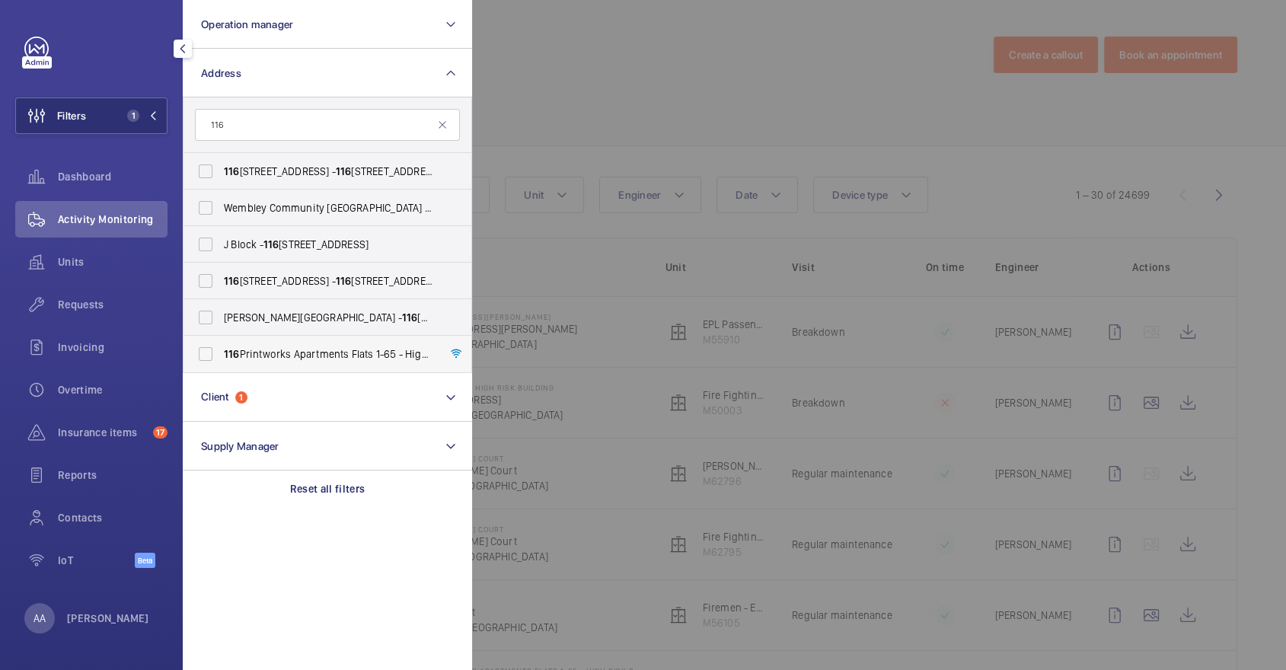
type input "116"
click at [395, 350] on span "116 Printworks Apartments Flats 1-65 - High Risk Building - 116 Printworks Apar…" at bounding box center [328, 354] width 209 height 15
click at [221, 350] on input "116 Printworks Apartments Flats 1-65 - High Risk Building - 116 Printworks Apar…" at bounding box center [205, 354] width 30 height 30
checkbox input "true"
click at [818, 78] on div at bounding box center [1115, 335] width 1286 height 670
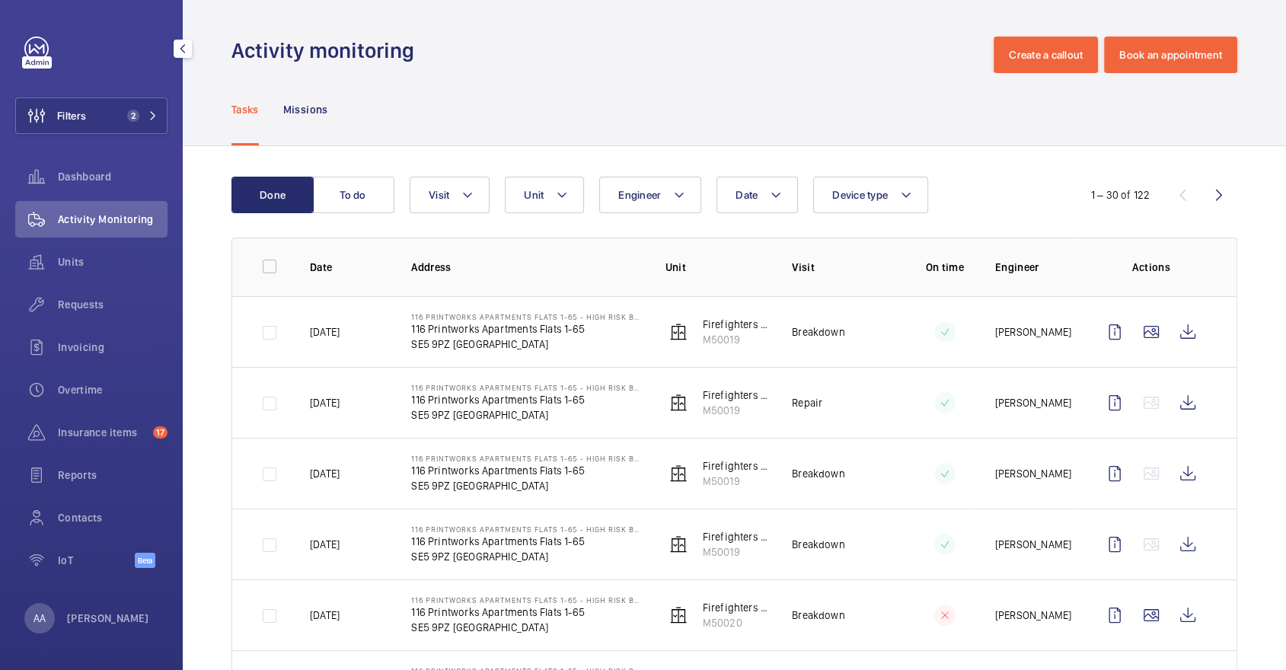
click at [90, 283] on div "Units" at bounding box center [91, 265] width 152 height 43
click at [94, 300] on span "Requests" at bounding box center [113, 304] width 110 height 15
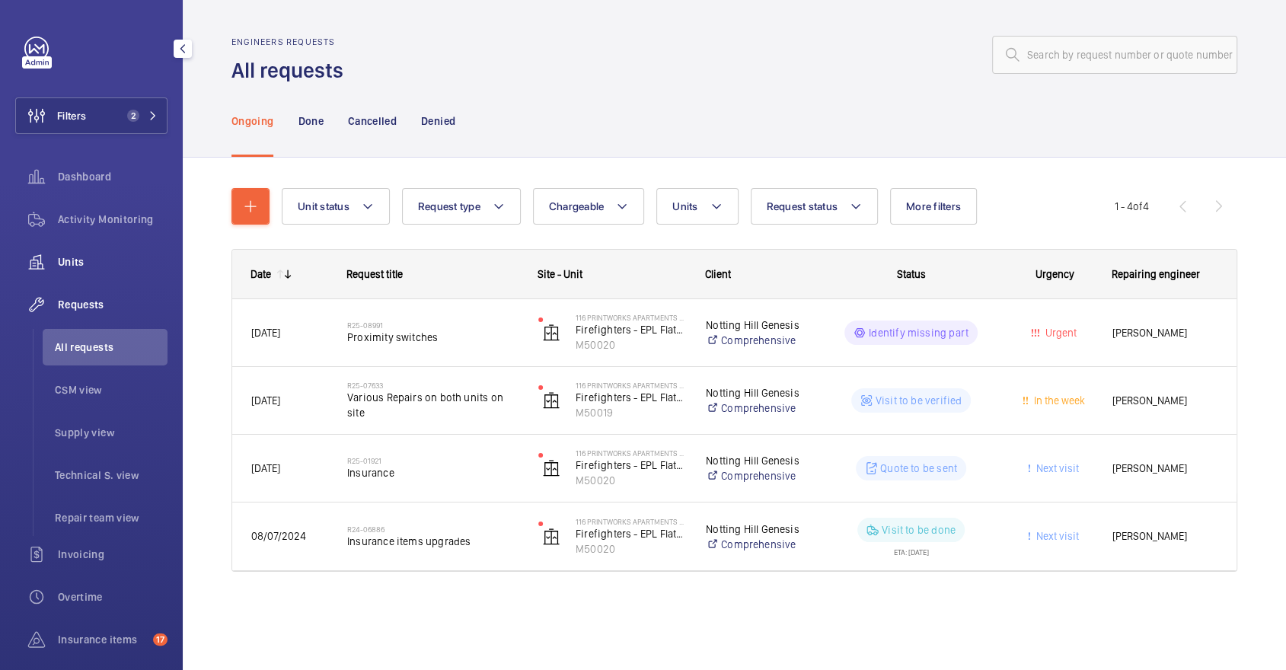
click at [108, 269] on span "Units" at bounding box center [113, 261] width 110 height 15
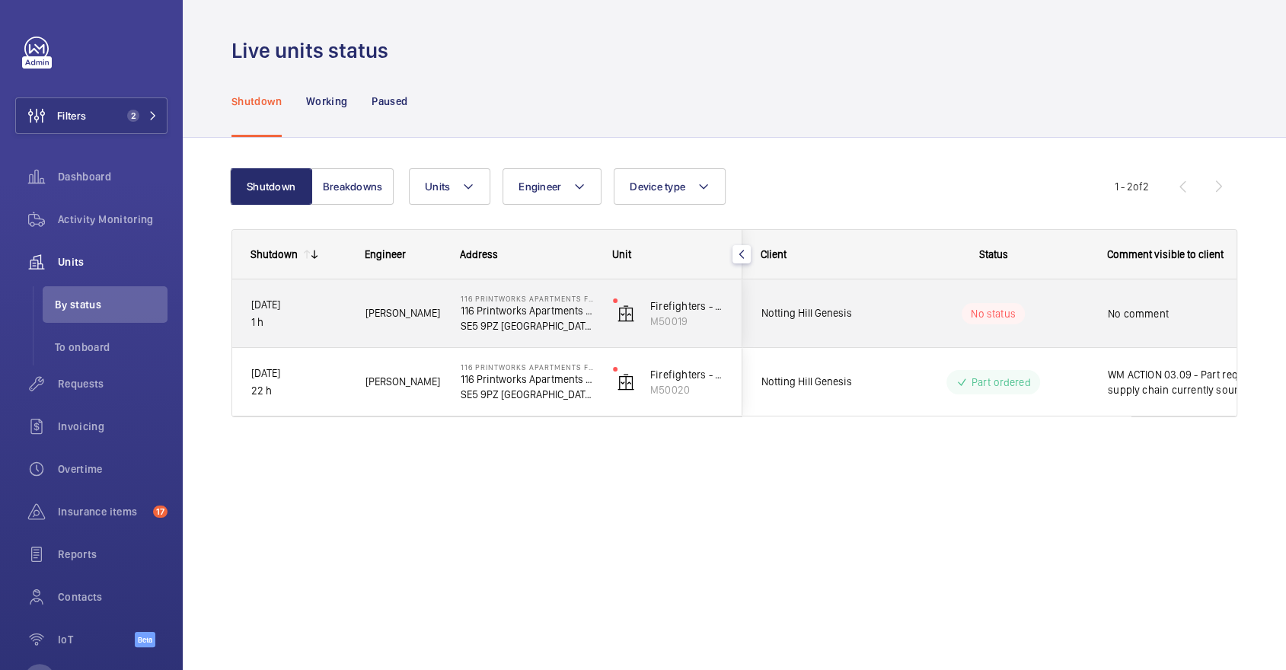
click at [994, 338] on div "No status" at bounding box center [984, 314] width 208 height 52
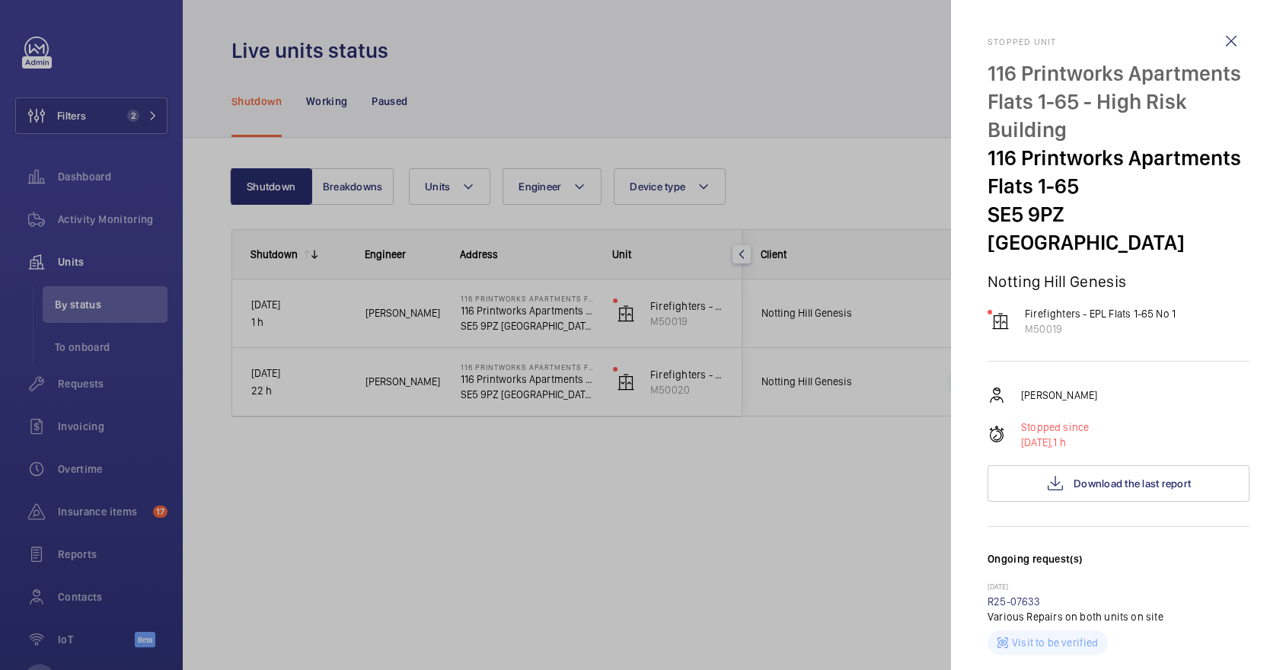
scroll to position [576, 0]
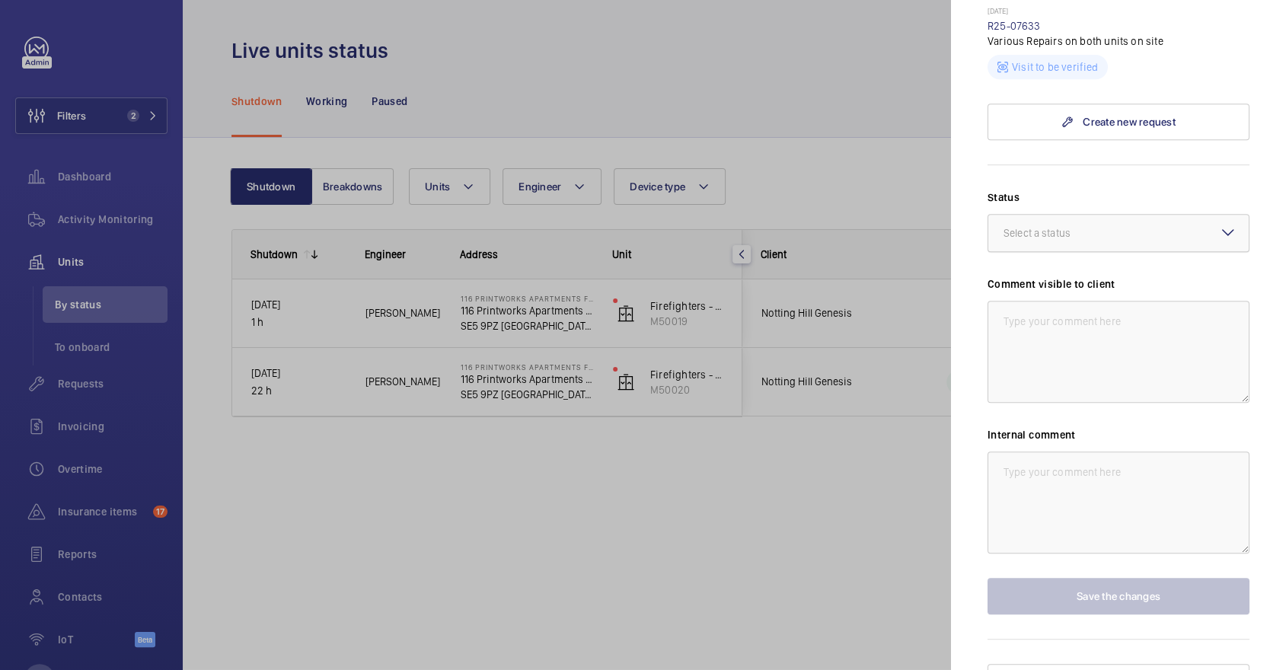
click at [1155, 215] on div at bounding box center [1119, 233] width 260 height 37
click at [1081, 395] on div "Other" at bounding box center [1119, 413] width 260 height 37
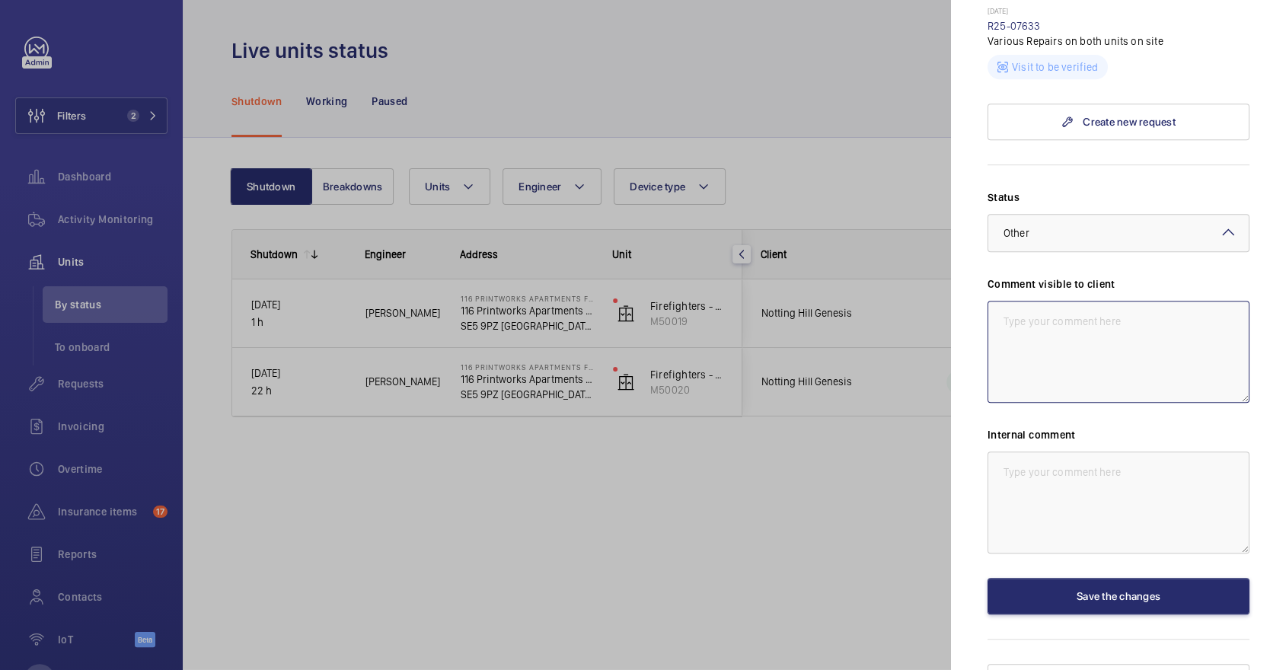
click at [1081, 370] on textarea at bounding box center [1119, 352] width 262 height 102
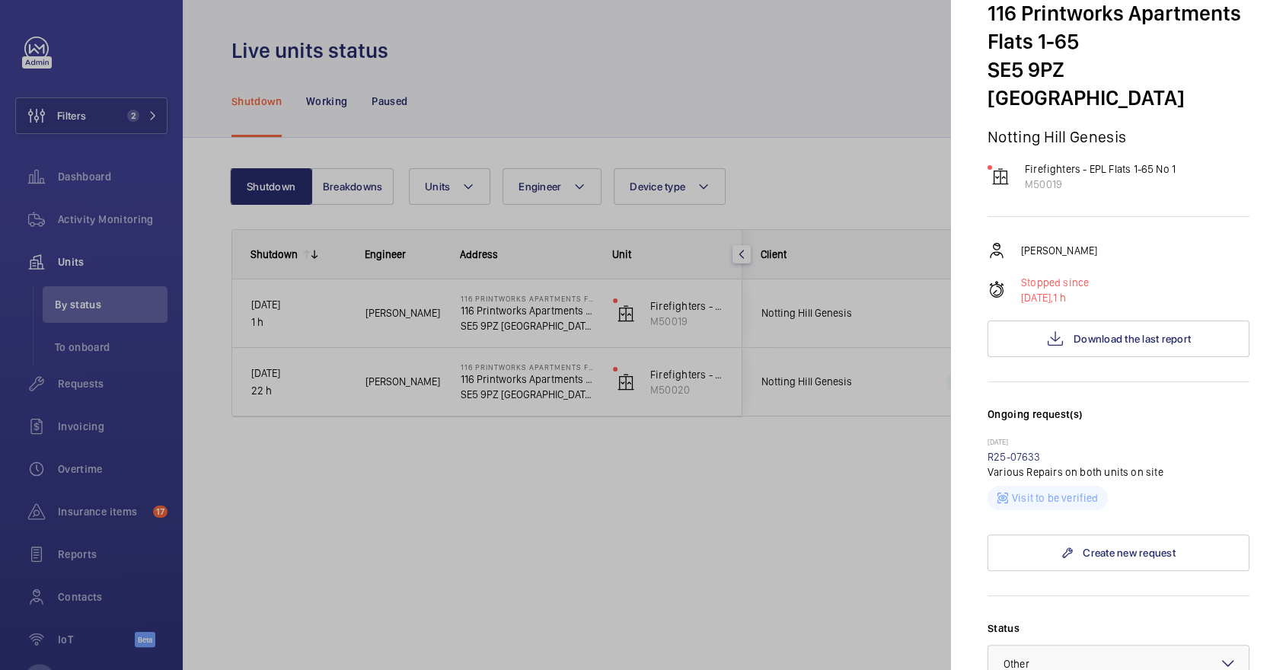
scroll to position [0, 0]
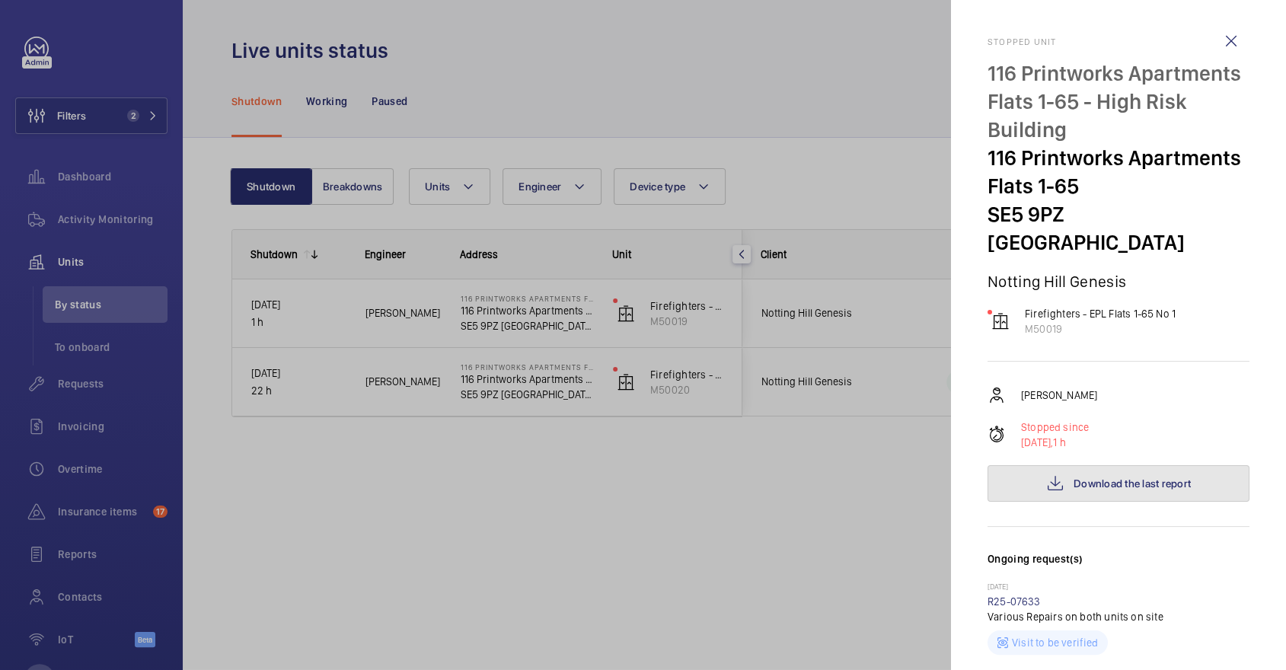
click at [1164, 465] on button "Download the last report" at bounding box center [1119, 483] width 262 height 37
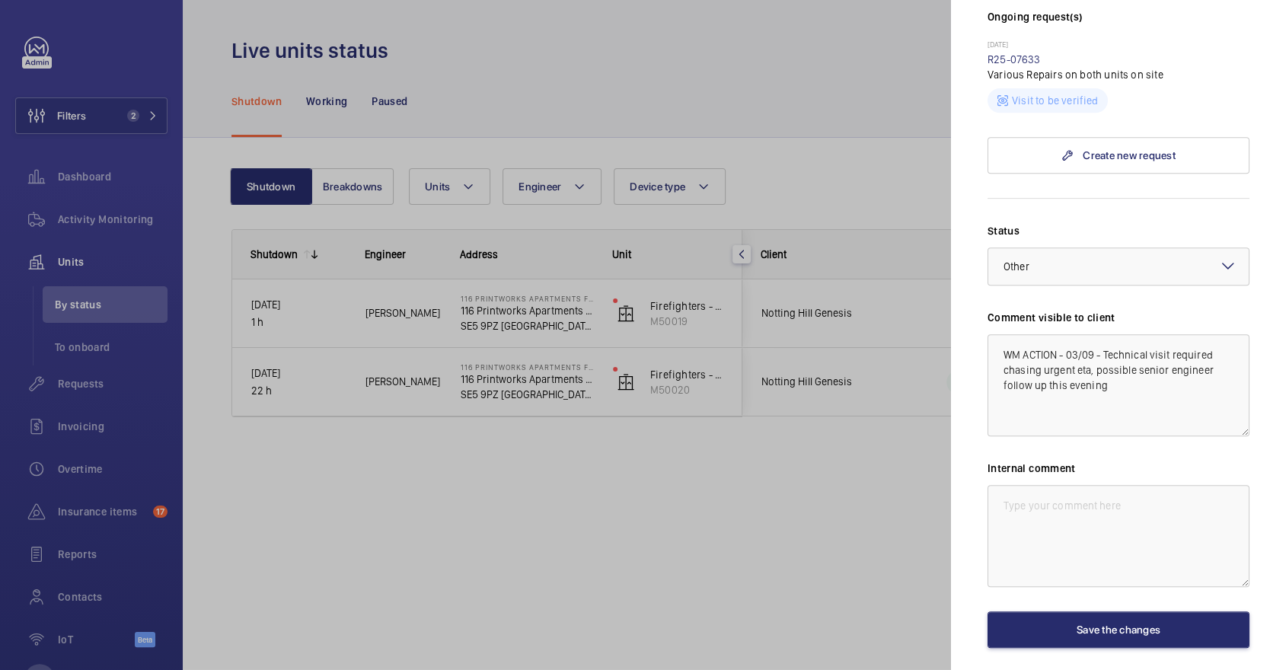
scroll to position [576, 0]
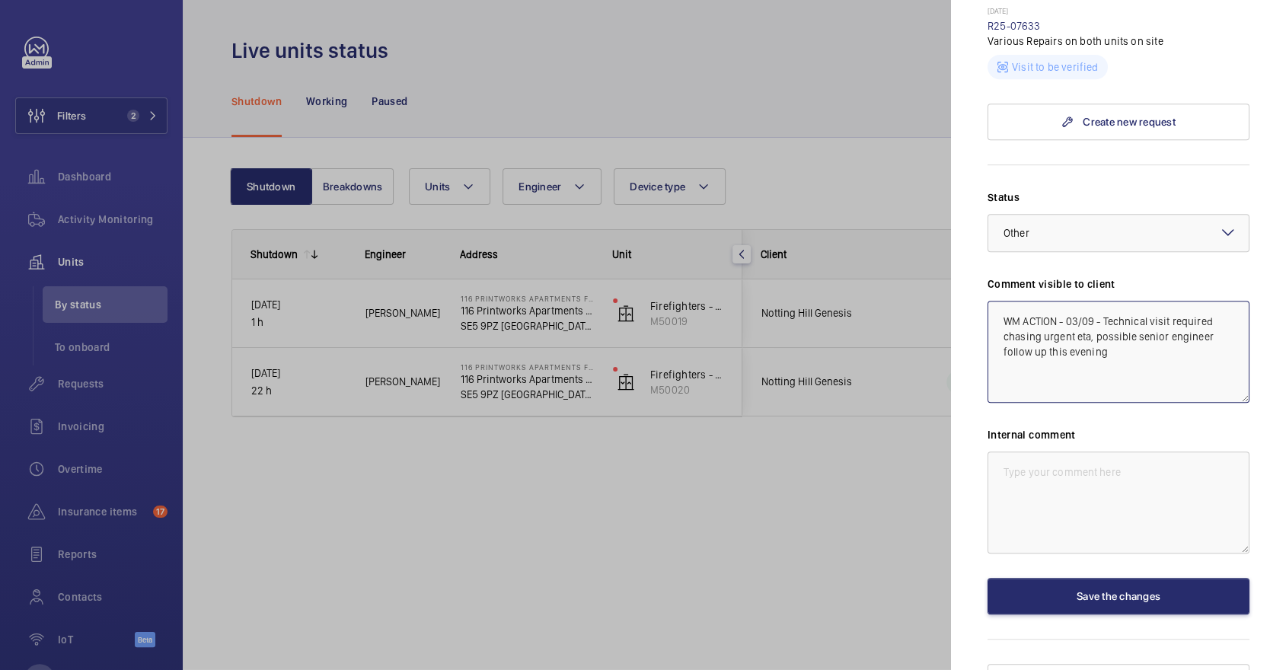
click at [1190, 323] on textarea "WM ACTION - 03/09 - Technical visit required chasing urgent eta, possible senio…" at bounding box center [1119, 352] width 262 height 102
paste textarea "Found lift stuck top floor and level, trapped passengers had exited the lift. L…"
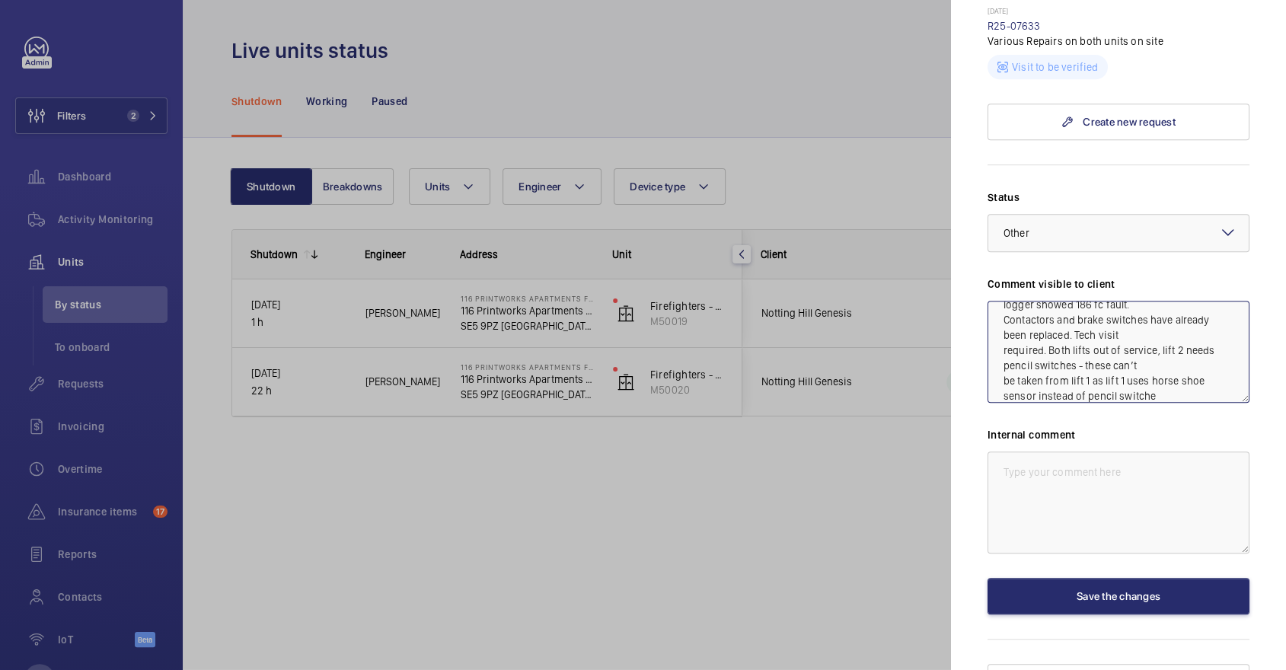
click at [997, 353] on textarea "WM ACTION - 03/09 - Technical visit required chasing urgent eta, possible senio…" at bounding box center [1119, 352] width 262 height 102
drag, startPoint x: 1044, startPoint y: 327, endPoint x: 1049, endPoint y: 304, distance: 23.3
click at [1049, 304] on textarea "WM ACTION - 03/09 - Technical visit required chasing urgent eta, possible senio…" at bounding box center [1119, 352] width 262 height 102
drag, startPoint x: 1159, startPoint y: 309, endPoint x: 1049, endPoint y: 308, distance: 110.4
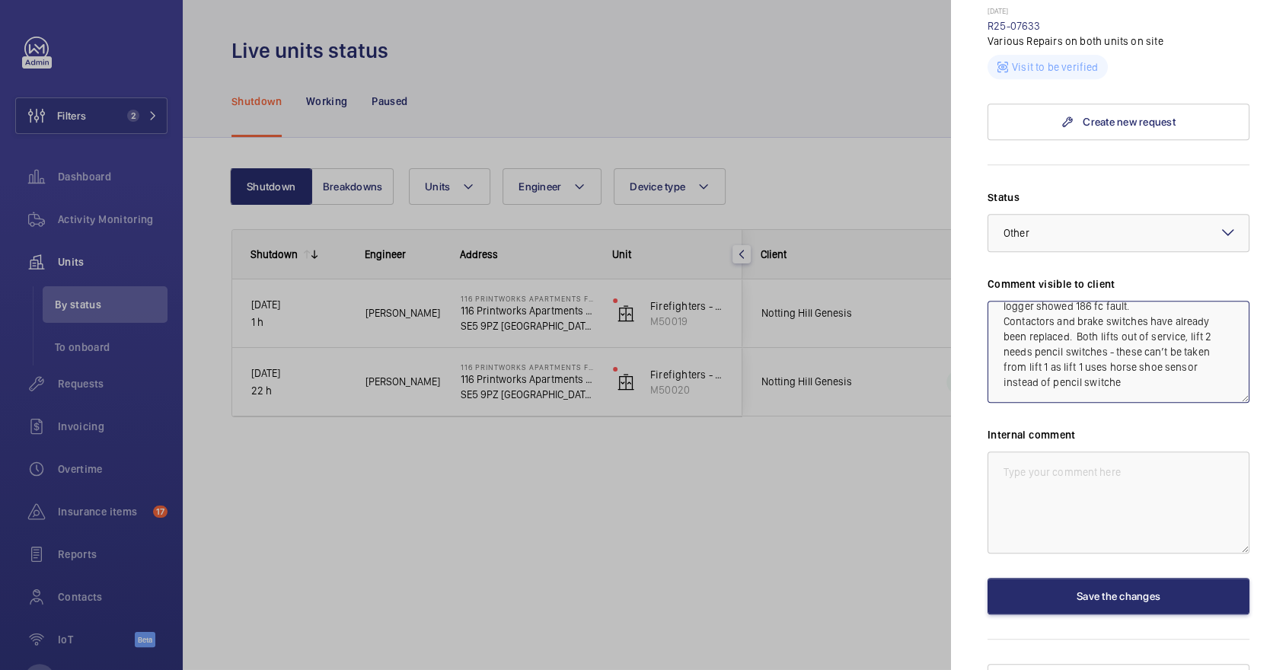
click at [1049, 308] on textarea "WM ACTION - 03/09 - Technical visit required chasing urgent eta, possible senio…" at bounding box center [1119, 352] width 262 height 102
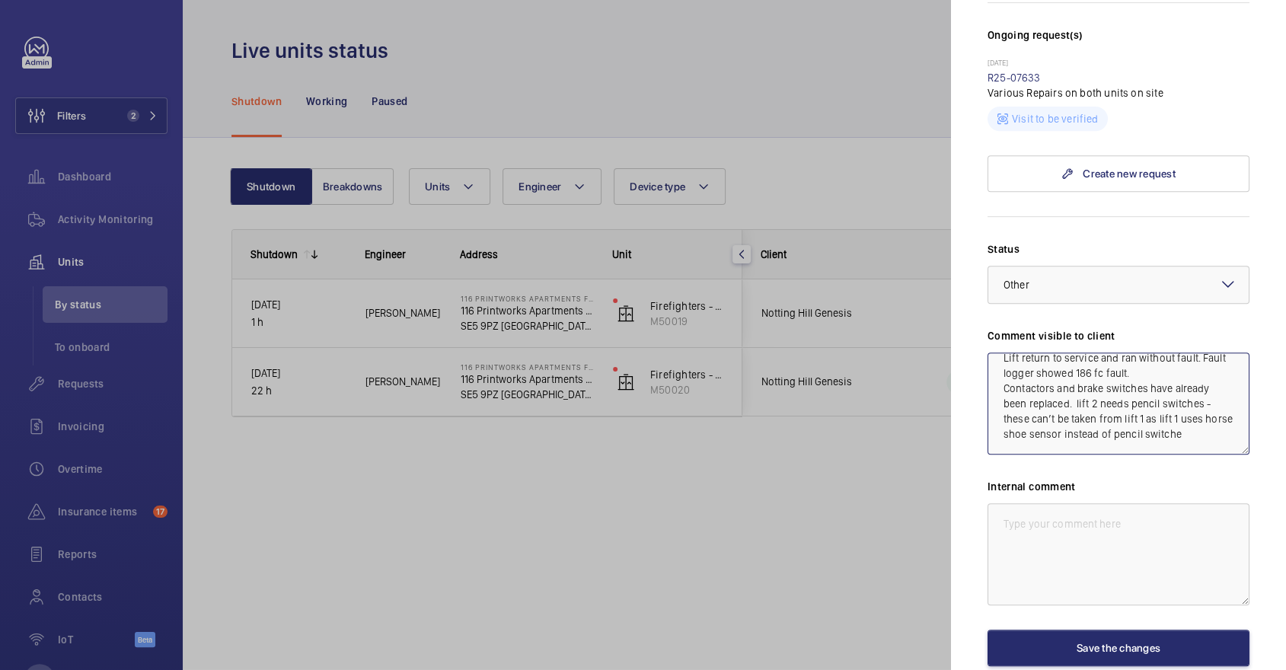
scroll to position [523, 0]
click at [1002, 359] on textarea "WM ACTION - 03/09 - Technical visit required chasing urgent eta, possible senio…" at bounding box center [1119, 404] width 262 height 102
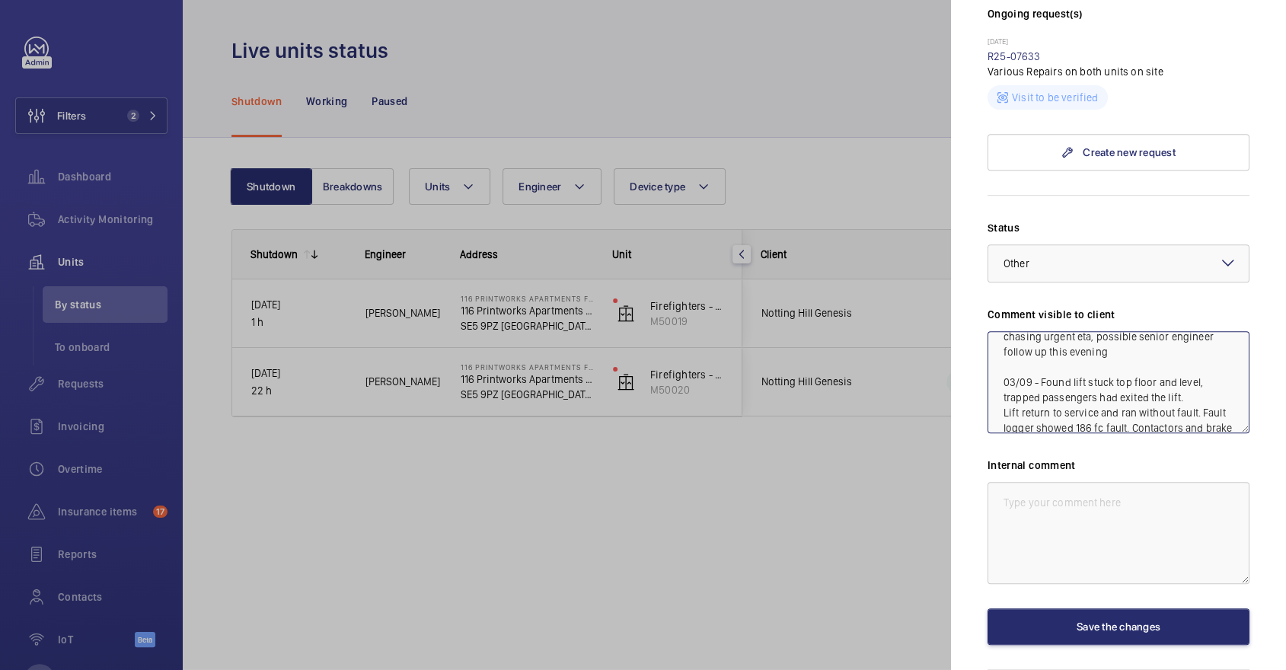
scroll to position [556, 0]
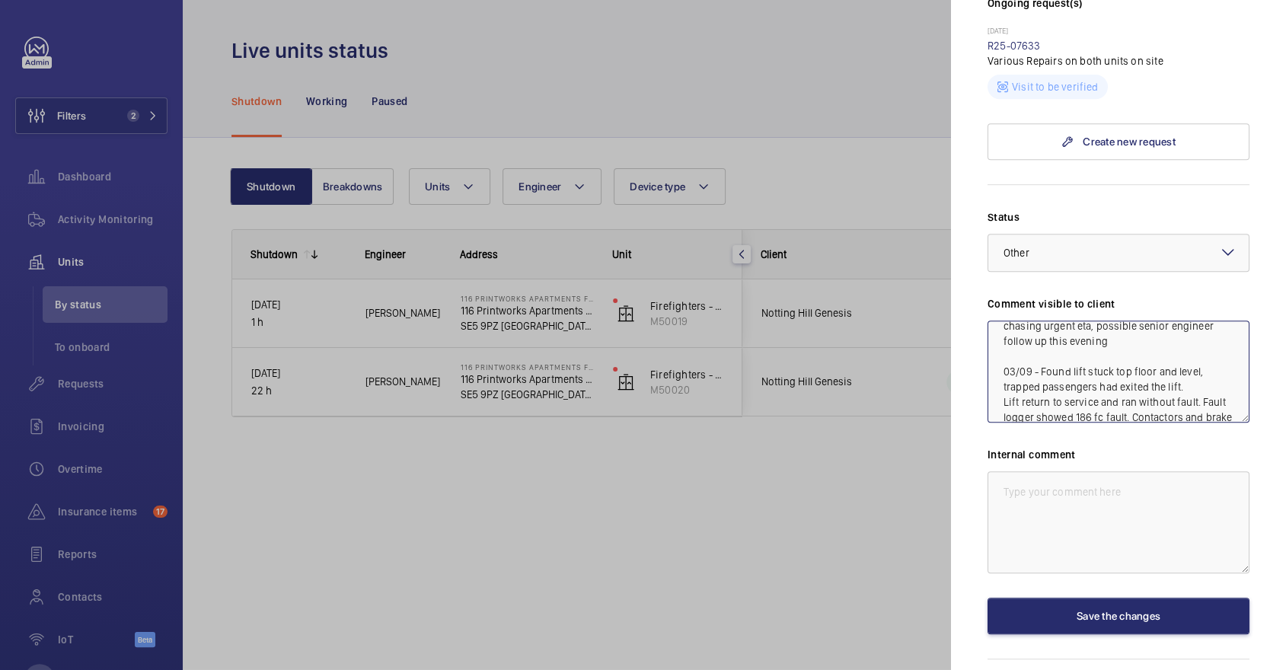
drag, startPoint x: 1002, startPoint y: 375, endPoint x: 1125, endPoint y: 388, distance: 123.3
click at [1125, 388] on textarea "WM ACTION - 03/09 - Technical visit required chasing urgent eta, possible senio…" at bounding box center [1119, 372] width 262 height 102
click at [1002, 376] on textarea "WM ACTION - 03/09 - Technical visit required chasing urgent eta, possible senio…" at bounding box center [1119, 372] width 262 height 102
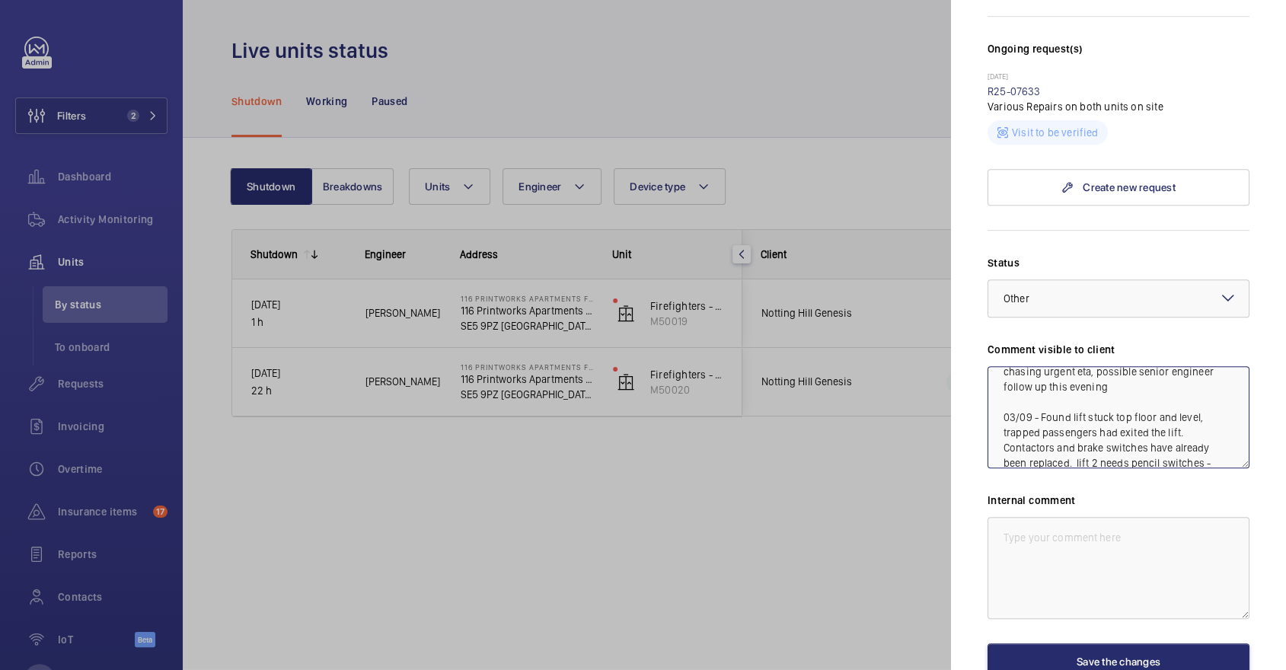
click at [1127, 366] on textarea "WM ACTION - 03/09 - Technical visit required chasing urgent eta, possible senio…" at bounding box center [1119, 417] width 262 height 102
click at [1219, 426] on textarea "WM ACTION - 03/09 - Technical visit required chasing urgent eta, possible senio…" at bounding box center [1119, 417] width 262 height 102
drag, startPoint x: 1053, startPoint y: 387, endPoint x: 1159, endPoint y: 423, distance: 112.5
click at [1159, 423] on textarea "WM ACTION - 03/09 - Technical visit required chasing urgent eta, possible senio…" at bounding box center [1119, 417] width 262 height 102
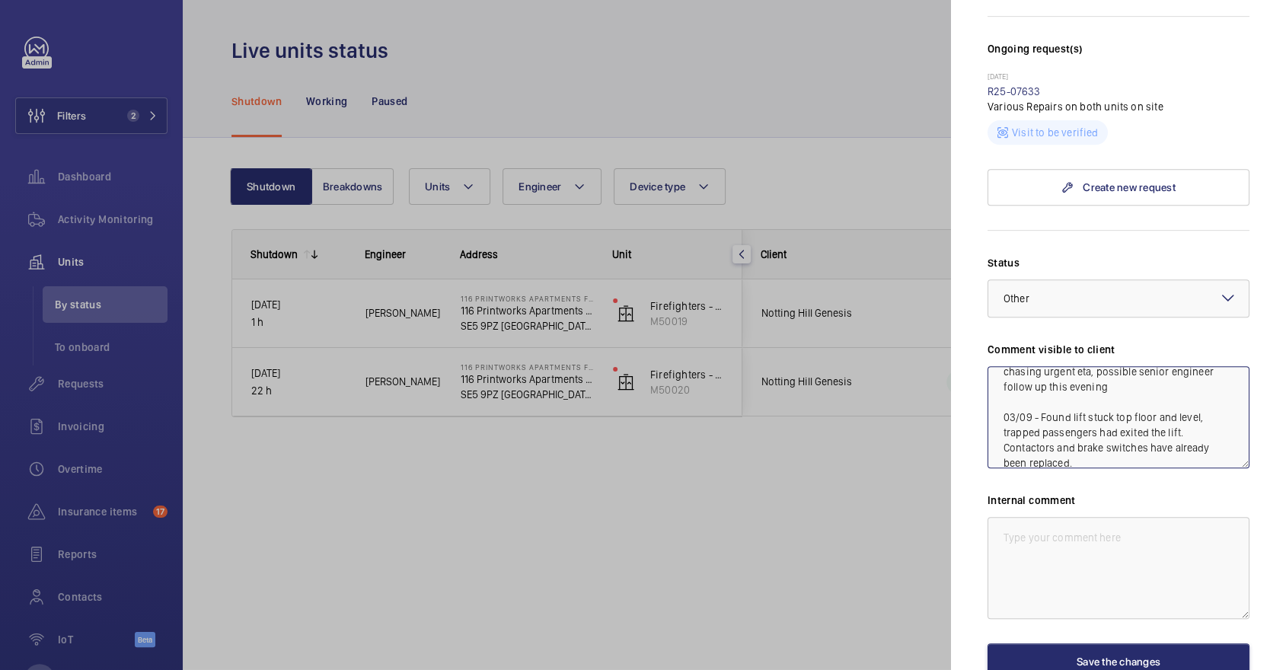
scroll to position [46, 0]
click at [1100, 423] on textarea "WM ACTION - 03/09 - Technical visit required chasing urgent eta, possible senio…" at bounding box center [1119, 417] width 262 height 102
click at [1026, 412] on textarea "WM ACTION - 03/09 - Technical visit required chasing urgent eta, possible senio…" at bounding box center [1119, 417] width 262 height 102
click at [1057, 427] on textarea "WM ACTION - 03/09 - Technical visit required chasing urgent eta, possible senio…" at bounding box center [1119, 417] width 262 height 102
click at [1072, 420] on textarea "WM ACTION - 03/09 - Technical visit required chasing urgent eta, possible senio…" at bounding box center [1119, 417] width 262 height 102
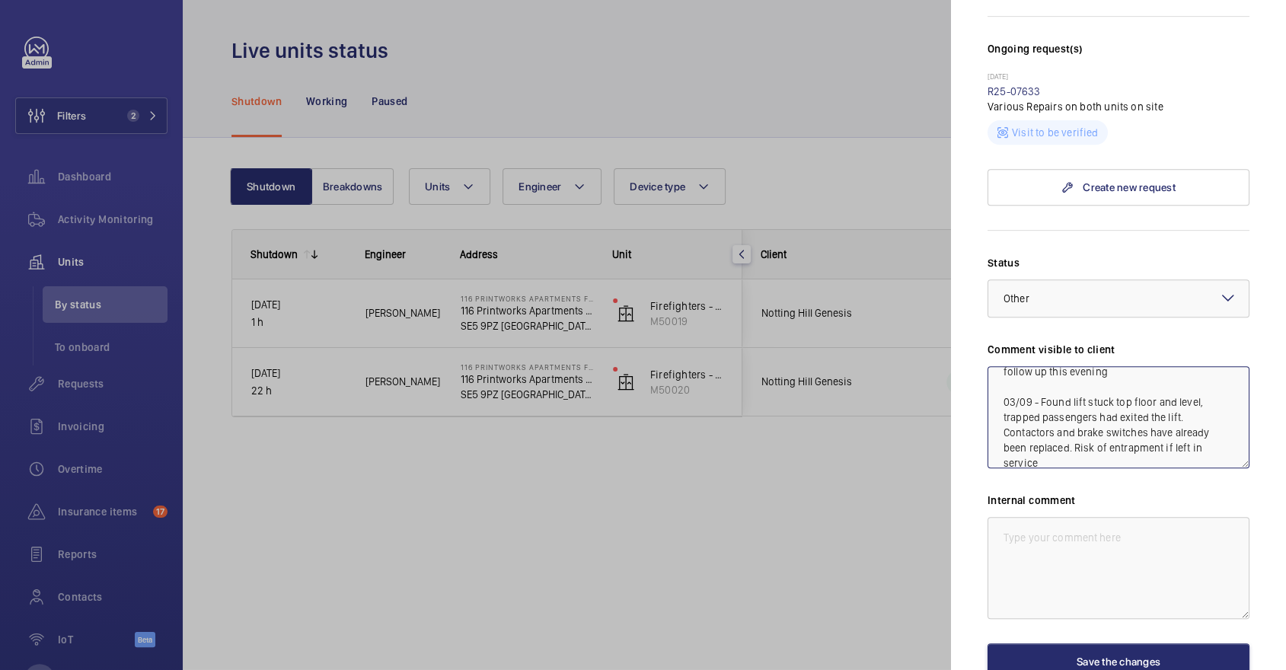
drag, startPoint x: 1222, startPoint y: 434, endPoint x: 950, endPoint y: 276, distance: 314.7
click at [951, 276] on mat-sidenav "Stopped unit 116 Printworks Apartments Flats 1-65 - High Risk Building 116 Prin…" at bounding box center [1118, 335] width 335 height 670
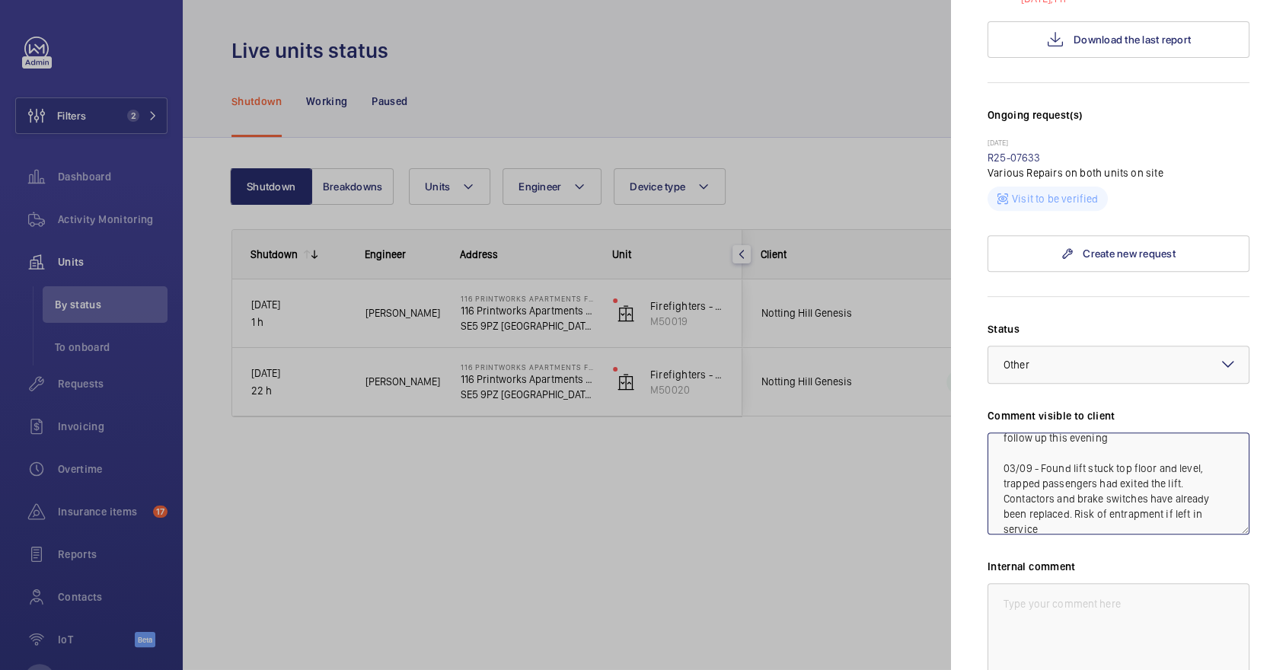
scroll to position [434, 0]
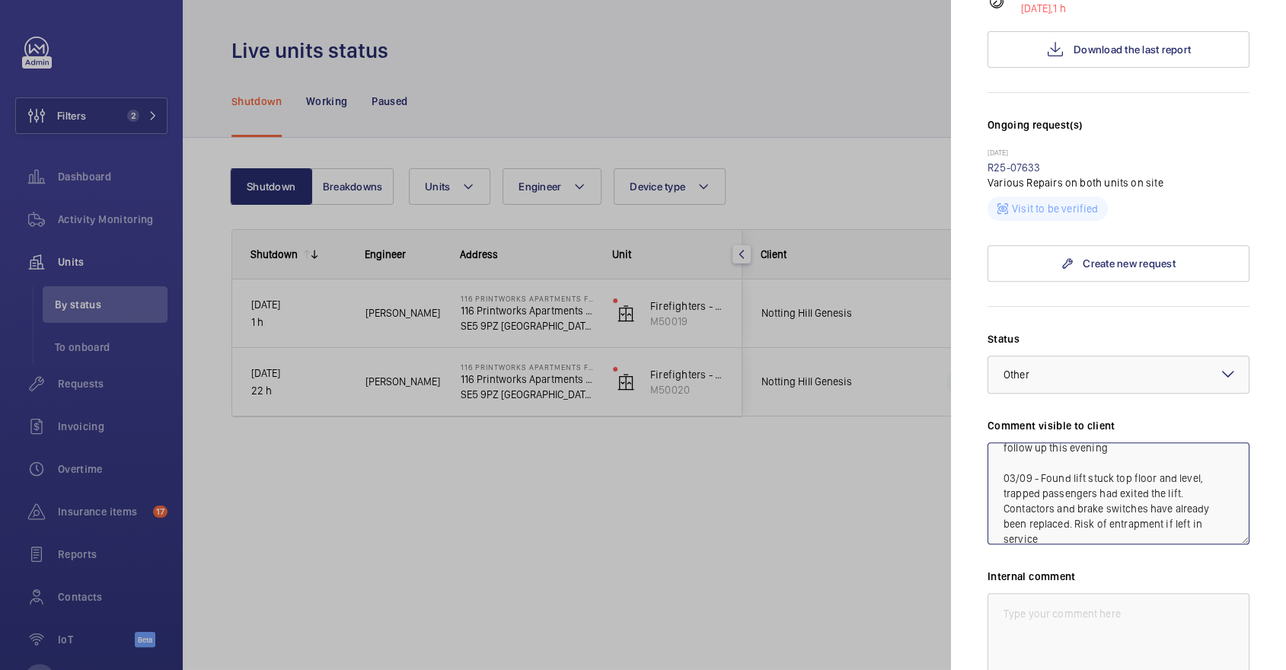
type textarea "WM ACTION - 03/09 - Technical visit required chasing urgent eta, possible senio…"
click at [1116, 593] on textarea at bounding box center [1119, 644] width 262 height 102
paste textarea "WM ACTION - 03/09 - Technical visit required chasing urgent eta, possible senio…"
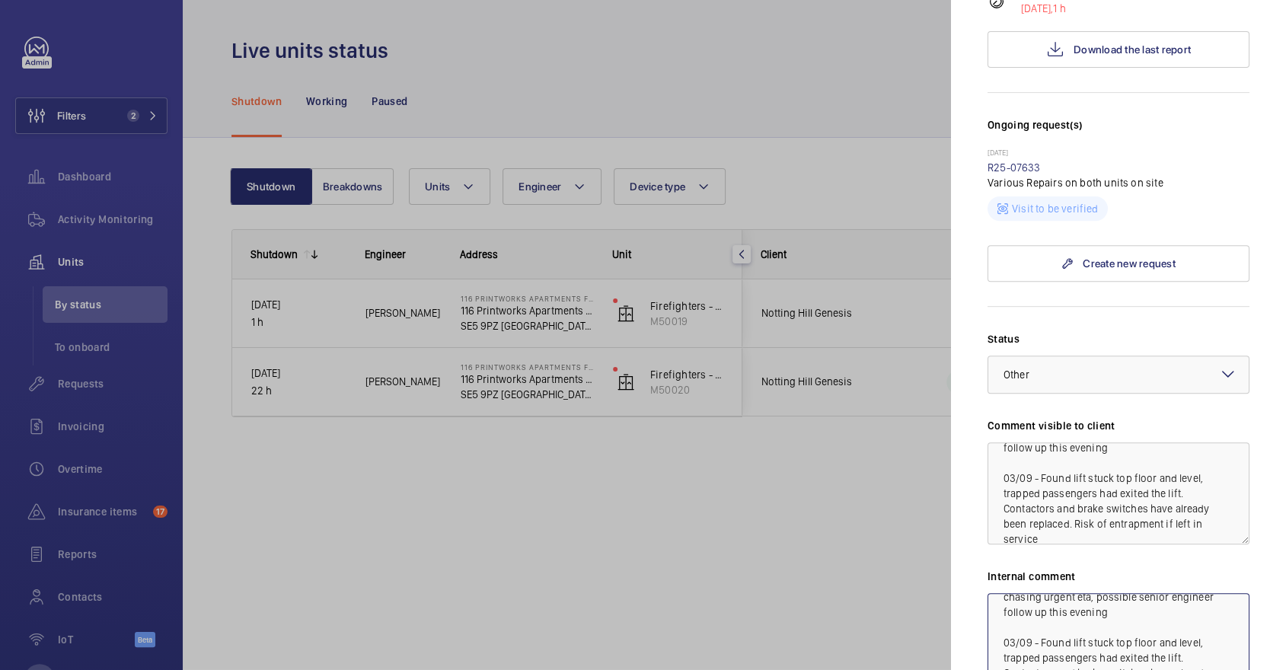
scroll to position [420, 0]
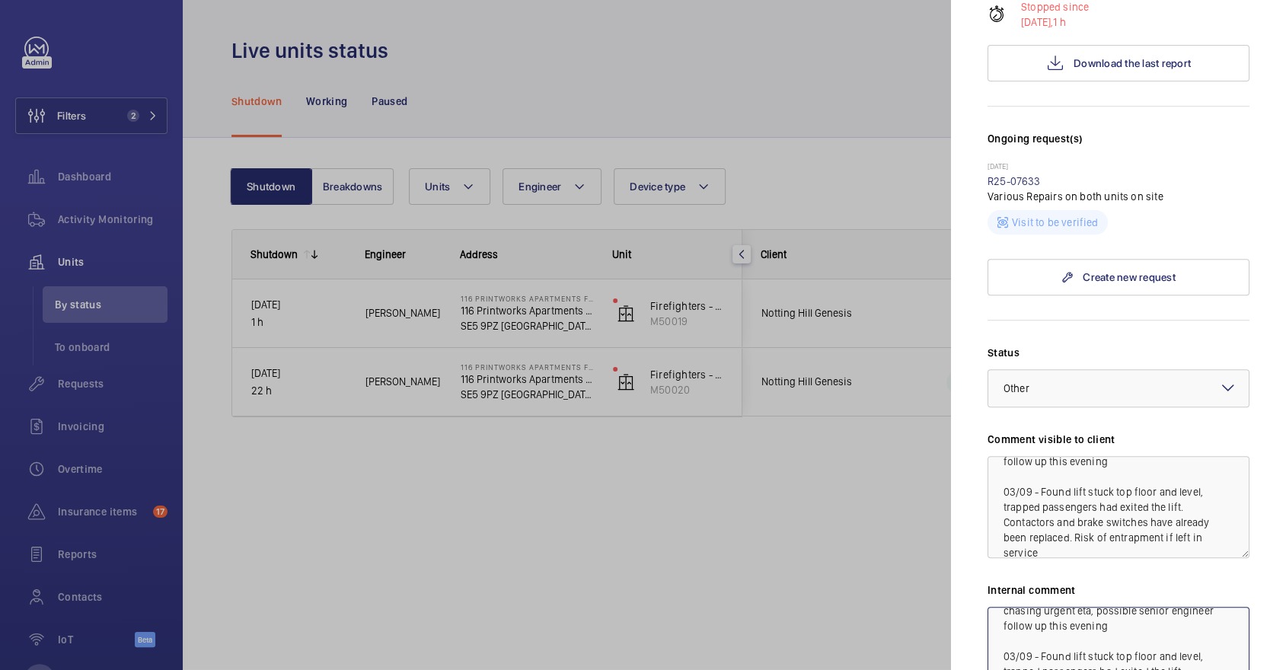
click at [1007, 607] on textarea "WM ACTION - 03/09 - Technical visit required chasing urgent eta, possible senio…" at bounding box center [1119, 658] width 262 height 102
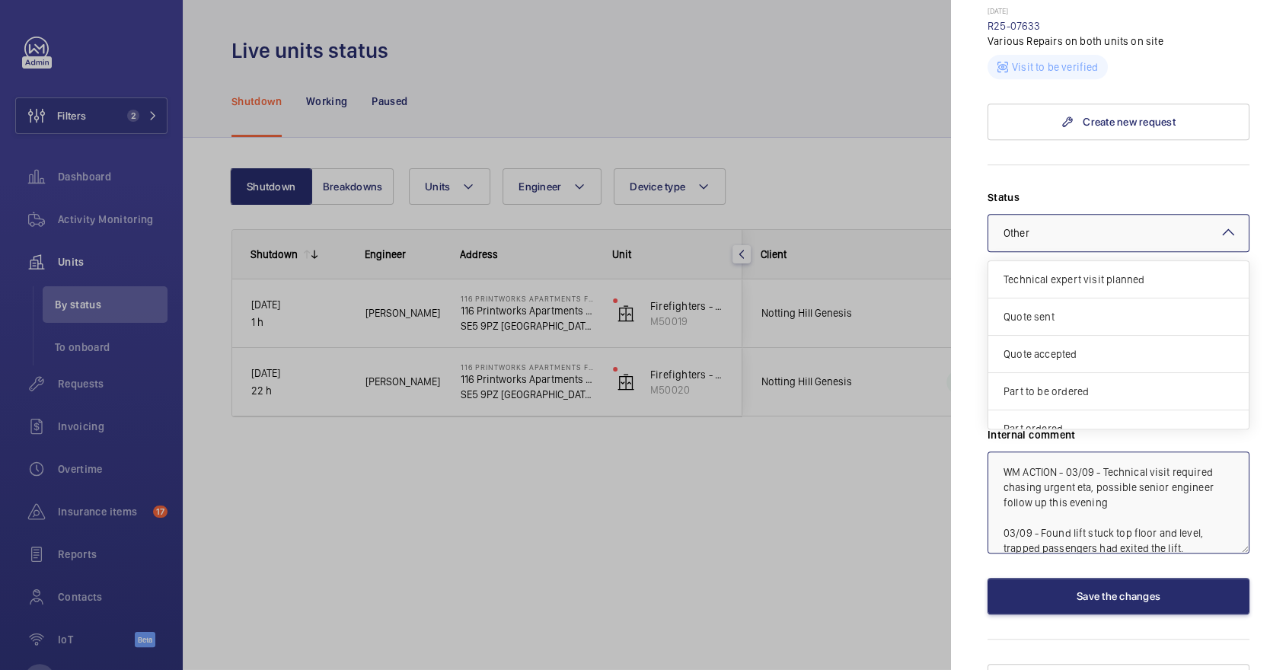
click at [1144, 214] on div "Select a status × Other ×" at bounding box center [1119, 233] width 262 height 38
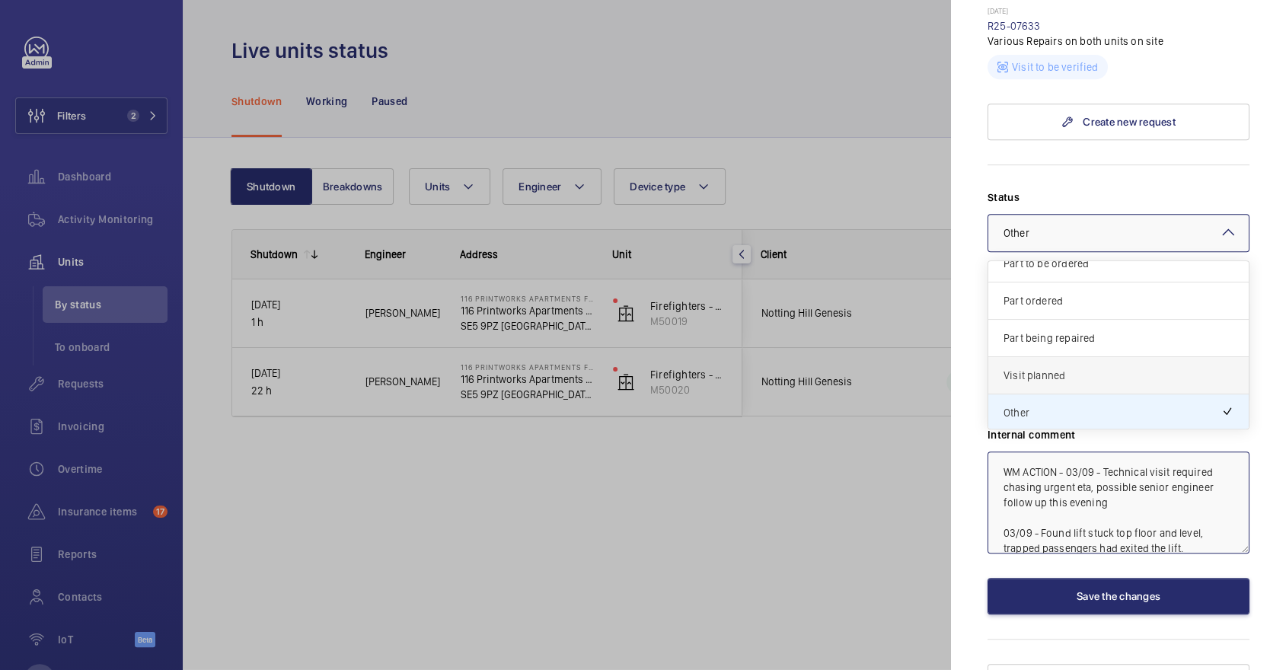
click at [1123, 368] on span "Visit planned" at bounding box center [1119, 375] width 230 height 15
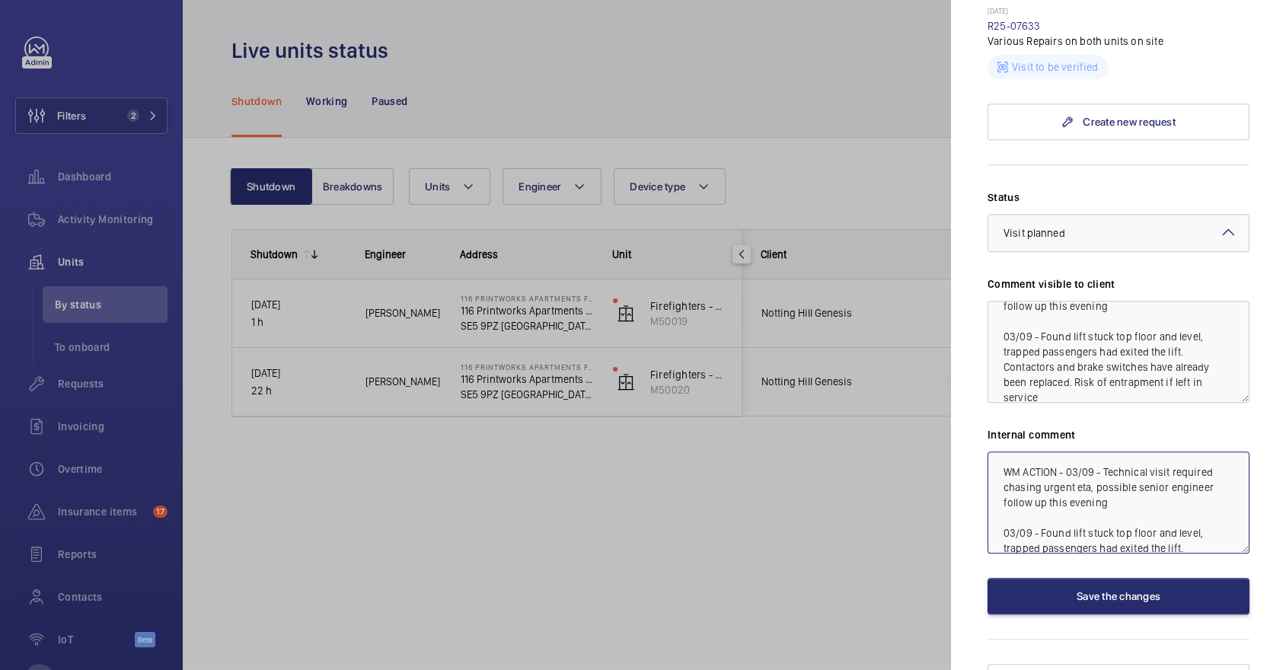
click at [1133, 480] on textarea "WM ACTION - 03/09 - Technical visit required chasing urgent eta, possible senio…" at bounding box center [1119, 503] width 262 height 102
type textarea "WM ACTION - 03/09 - Technical visit required chasing urgent eta, possible senio…"
click at [1113, 578] on button "Save the changes" at bounding box center [1119, 596] width 262 height 37
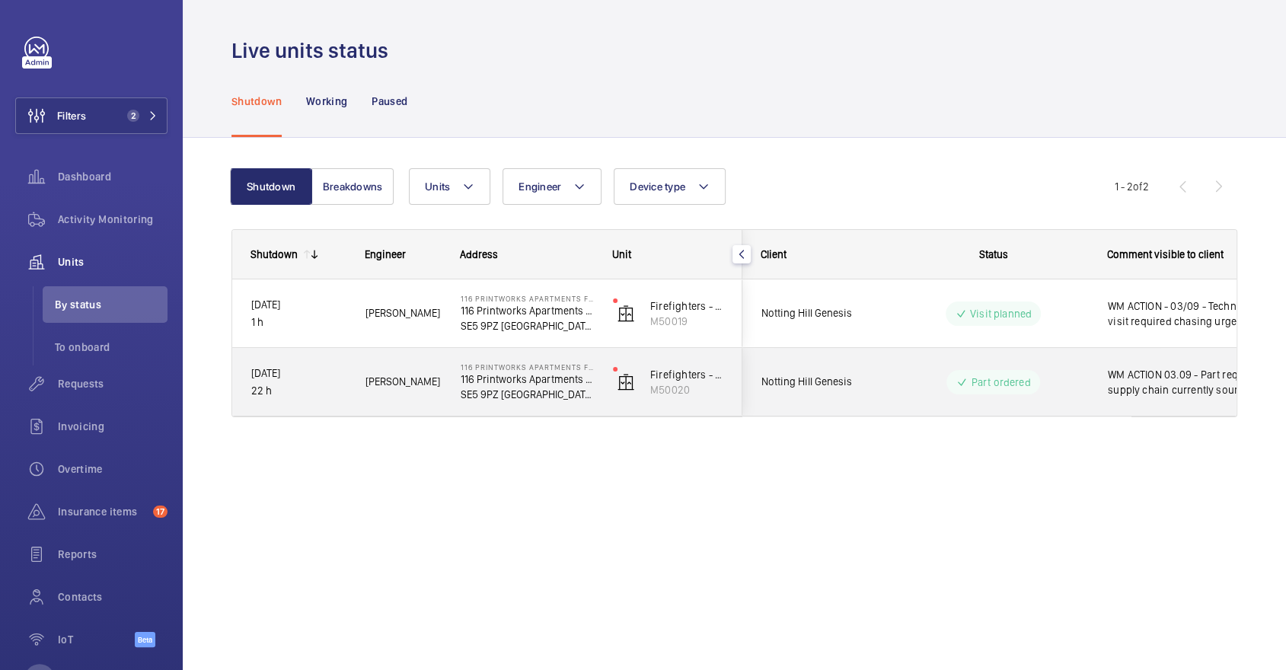
click at [1060, 375] on wm-front-pills-cell "Part ordered" at bounding box center [994, 382] width 190 height 24
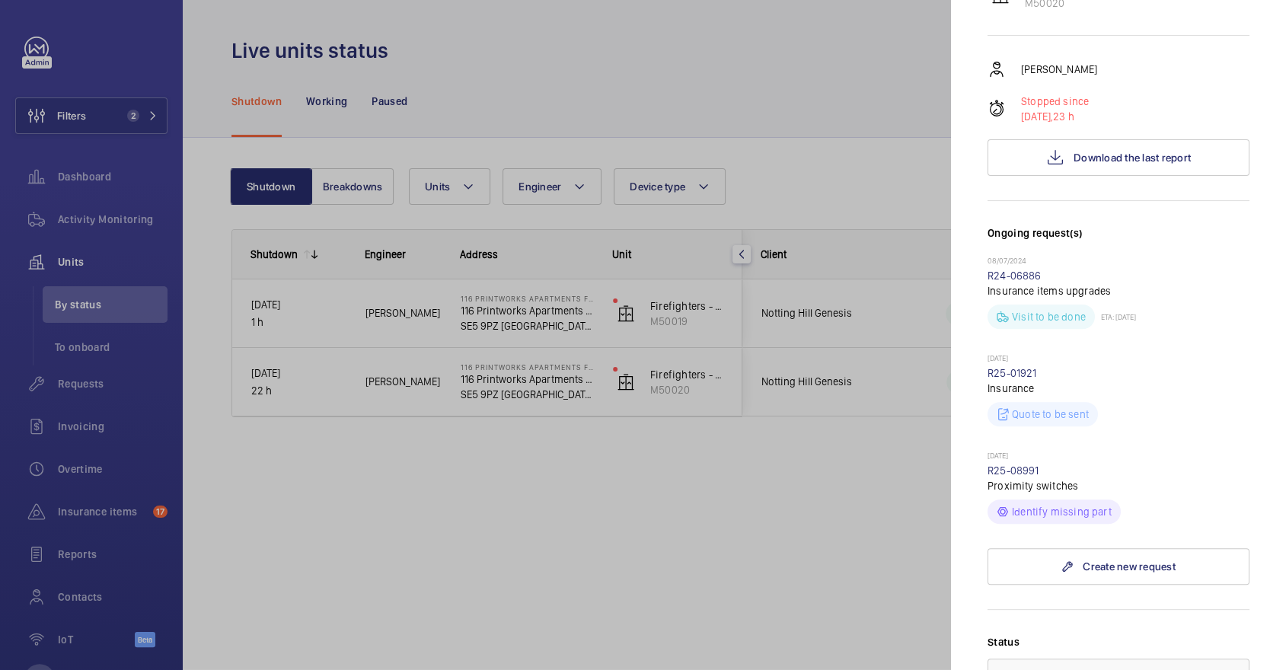
scroll to position [770, 0]
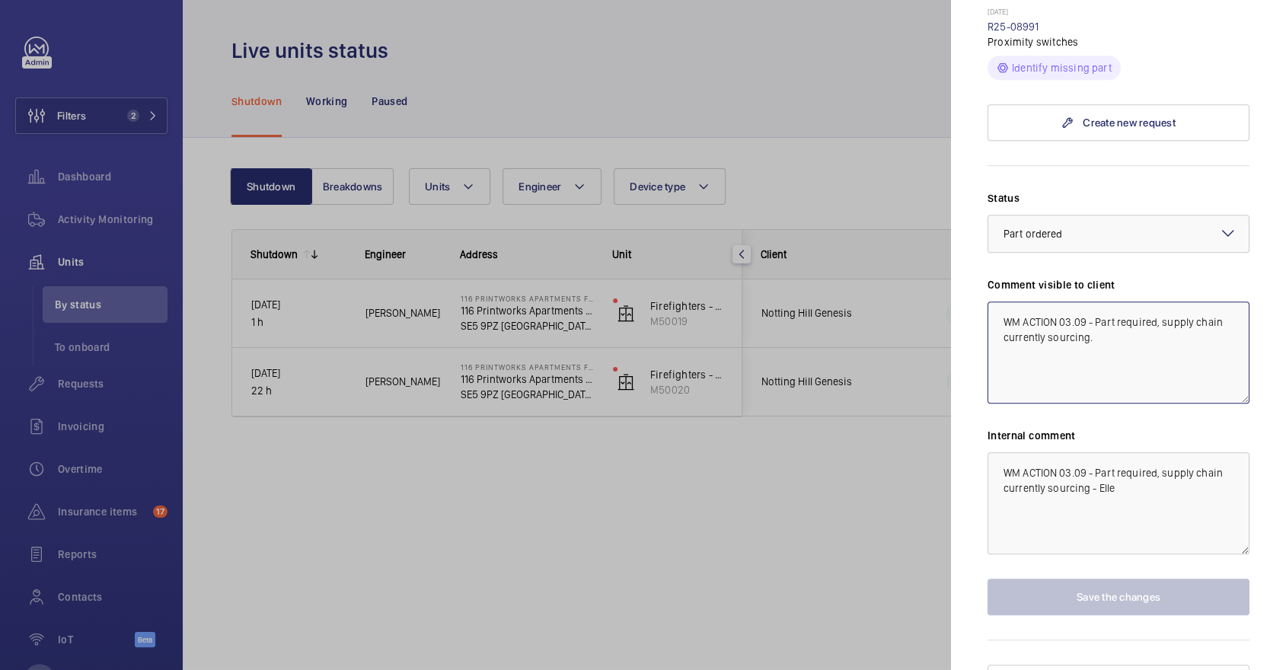
click at [1059, 302] on textarea "WM ACTION 03.09 - Part required, supply chain currently sourcing." at bounding box center [1119, 353] width 262 height 102
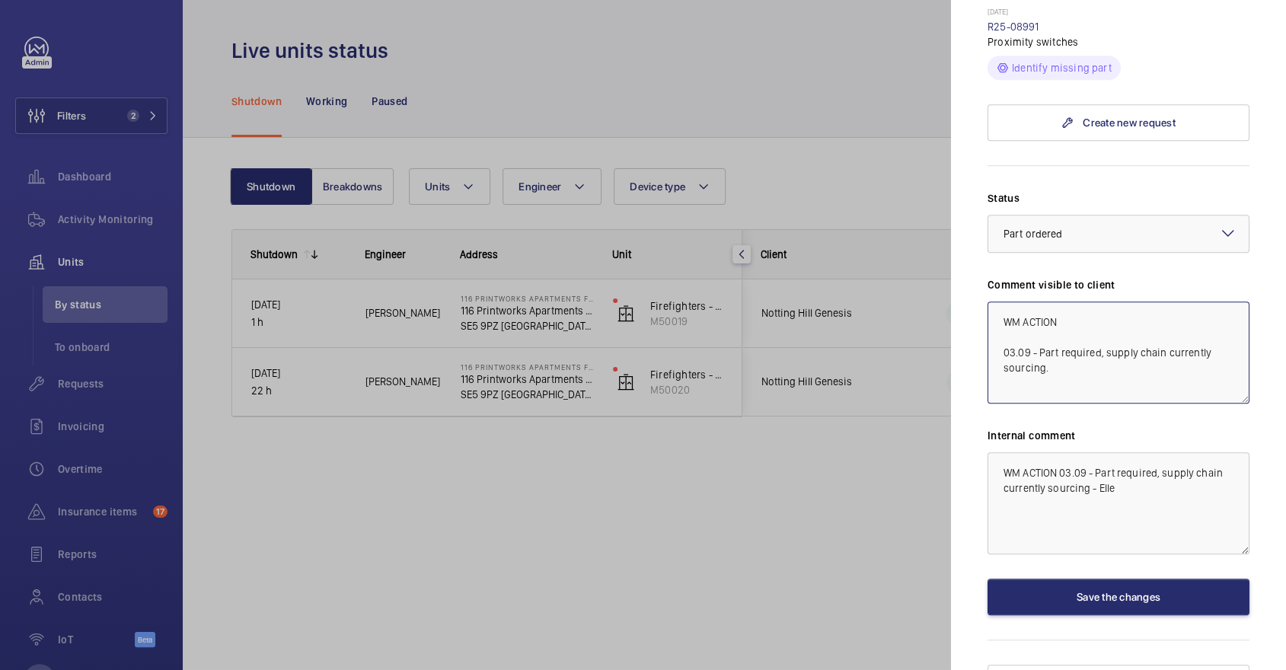
click at [1106, 302] on textarea "WM ACTION 03.09 - Part required, supply chain currently sourcing." at bounding box center [1119, 353] width 262 height 102
click at [995, 324] on textarea "WM ACTION 03.09 - Part required, supply chain currently sourcing." at bounding box center [1119, 353] width 262 height 102
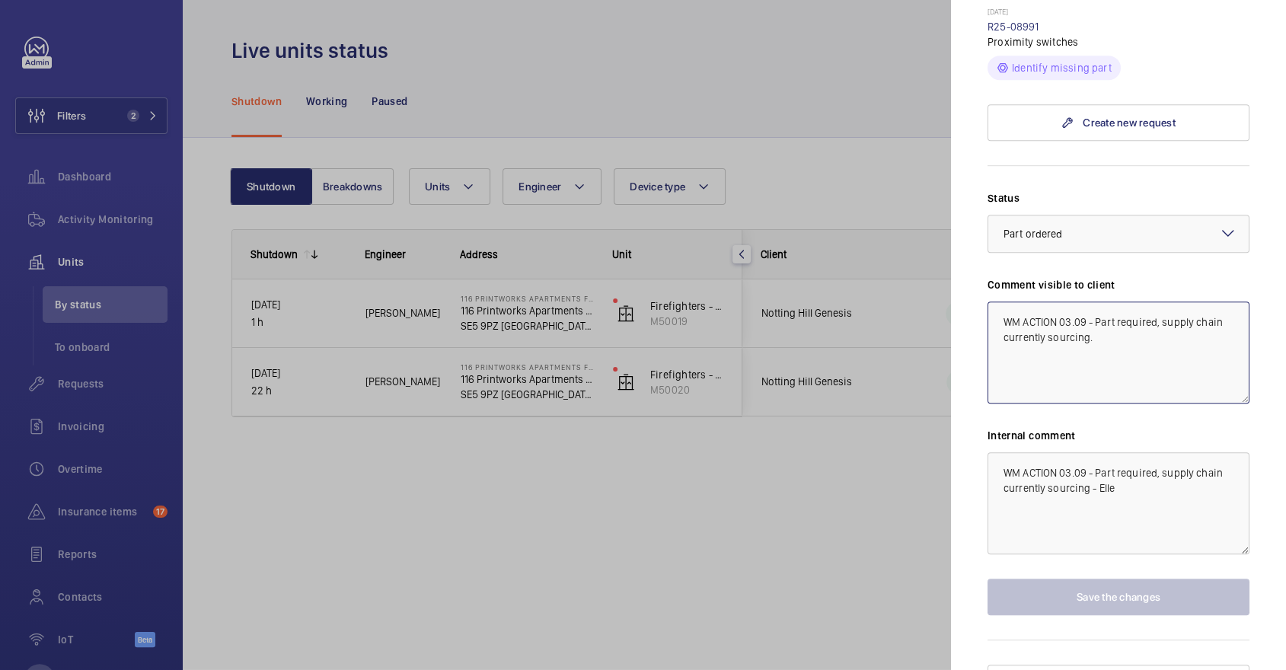
click at [1161, 306] on textarea "WM ACTION 03.09 - Part required, supply chain currently sourcing." at bounding box center [1119, 353] width 262 height 102
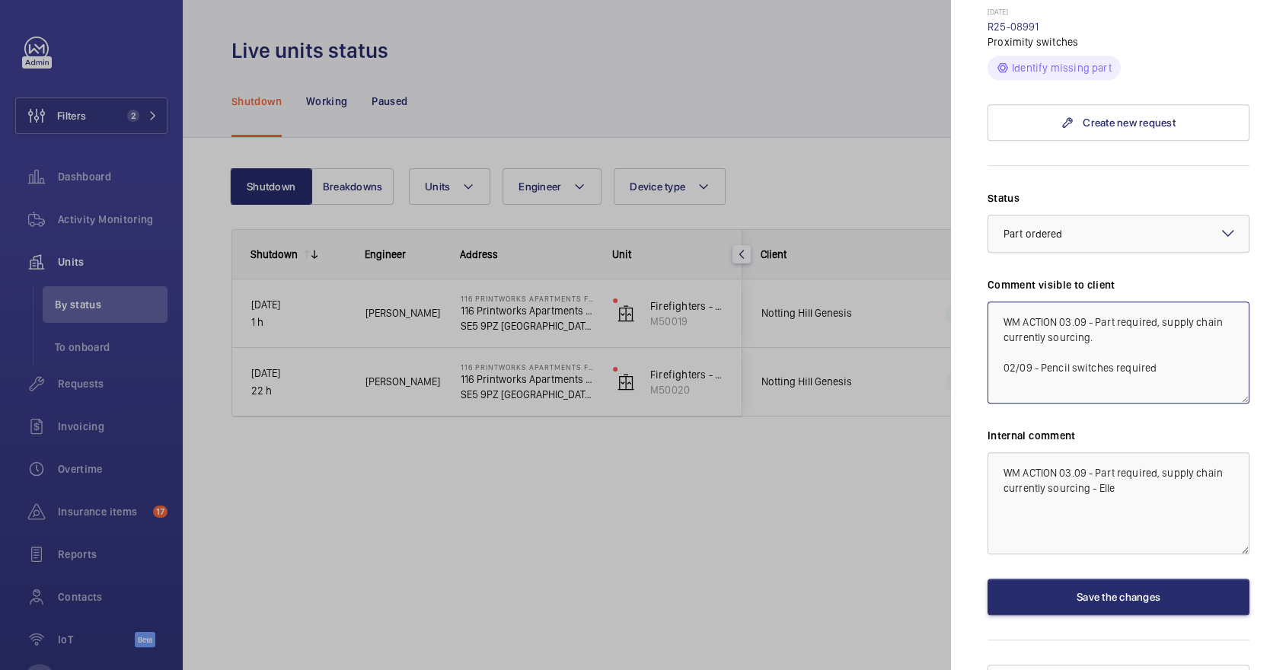
type textarea "WM ACTION 03.09 - Part required, supply chain currently sourcing. 02/09 - Penci…"
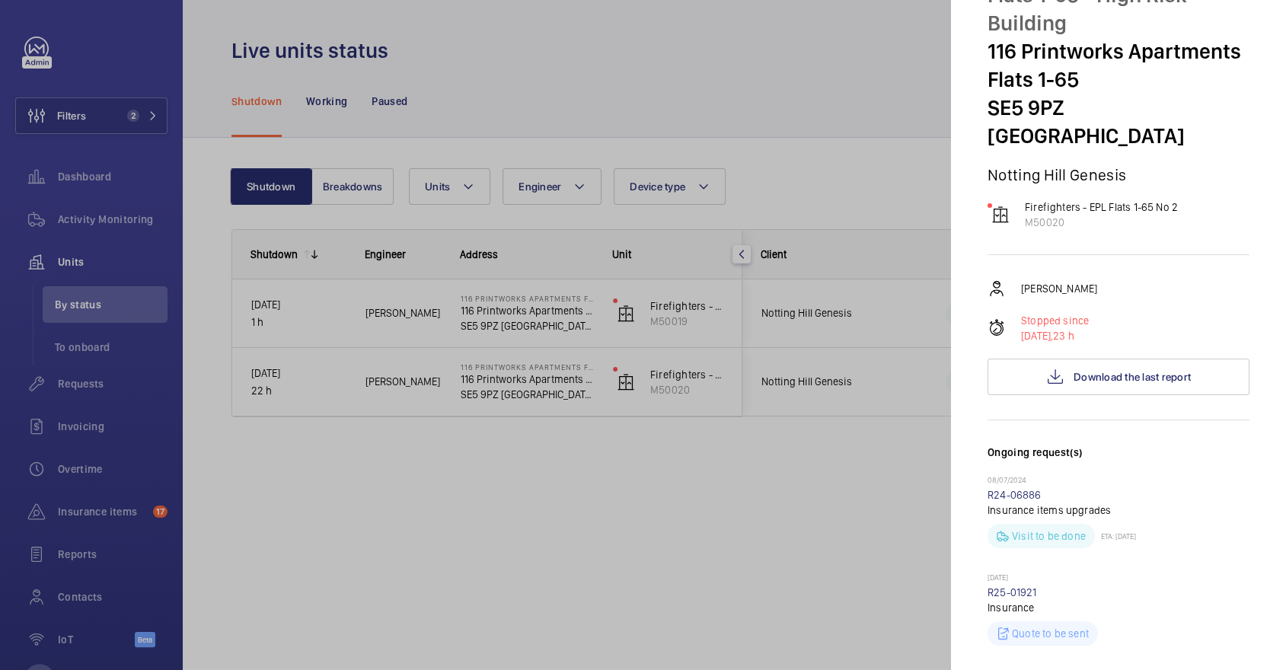
scroll to position [0, 0]
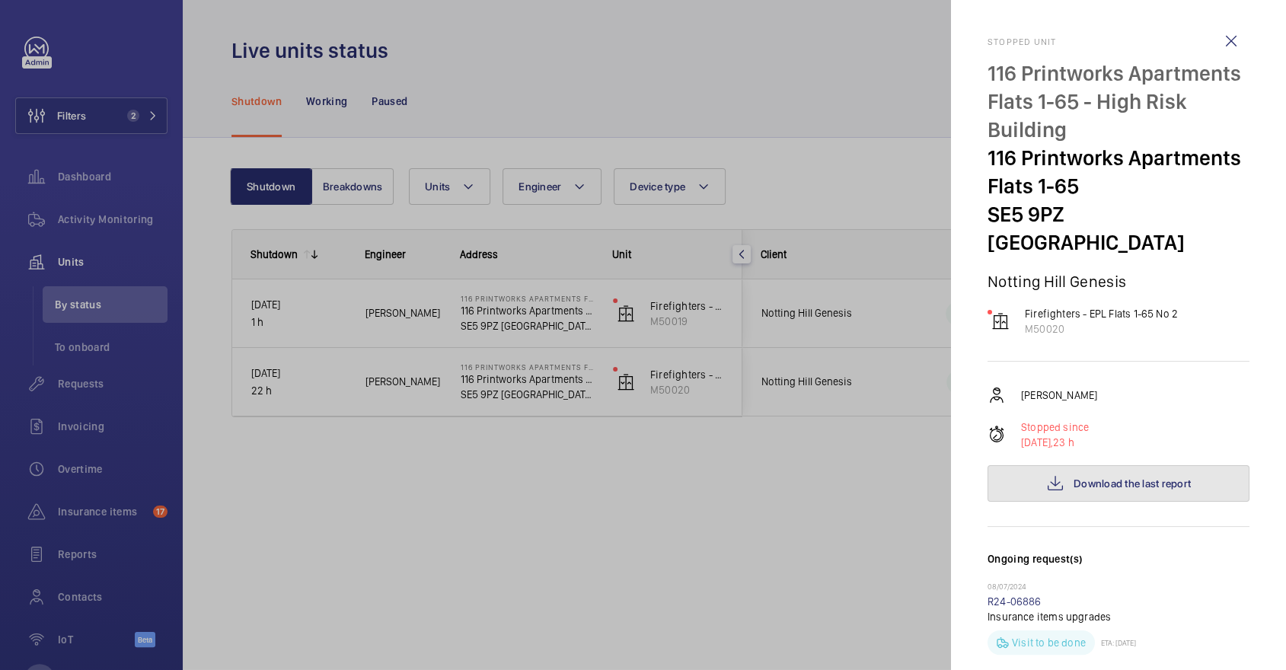
click at [1148, 478] on span "Download the last report" at bounding box center [1132, 484] width 117 height 12
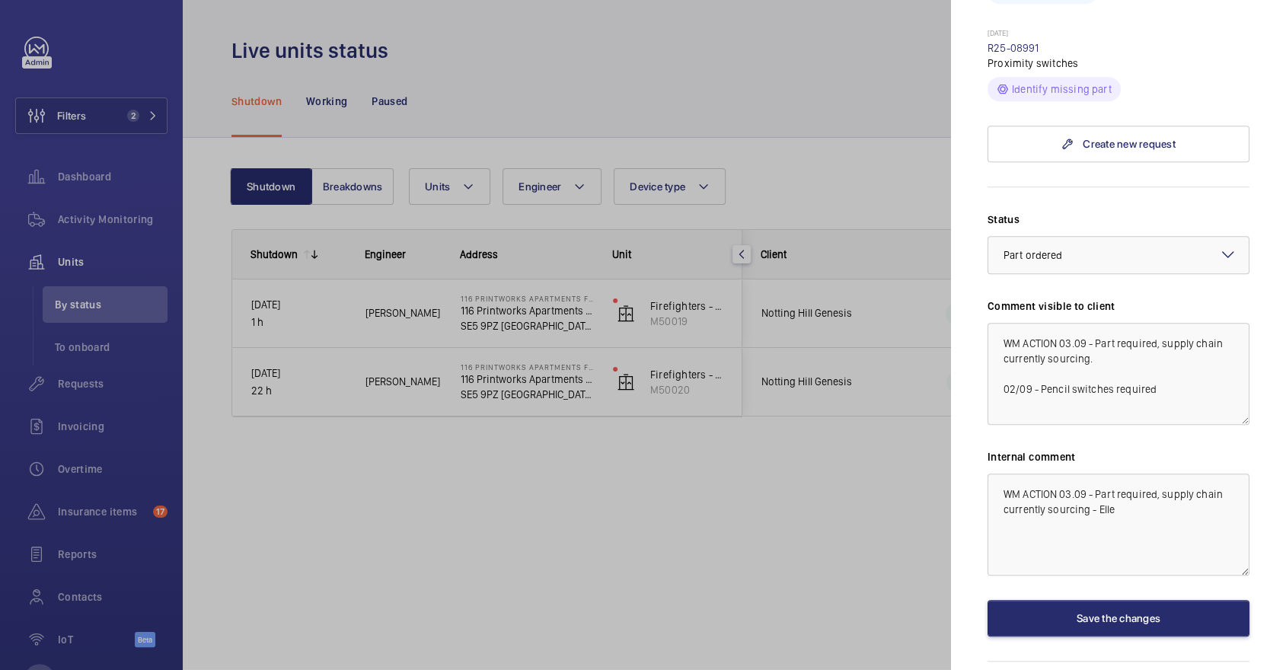
scroll to position [752, 0]
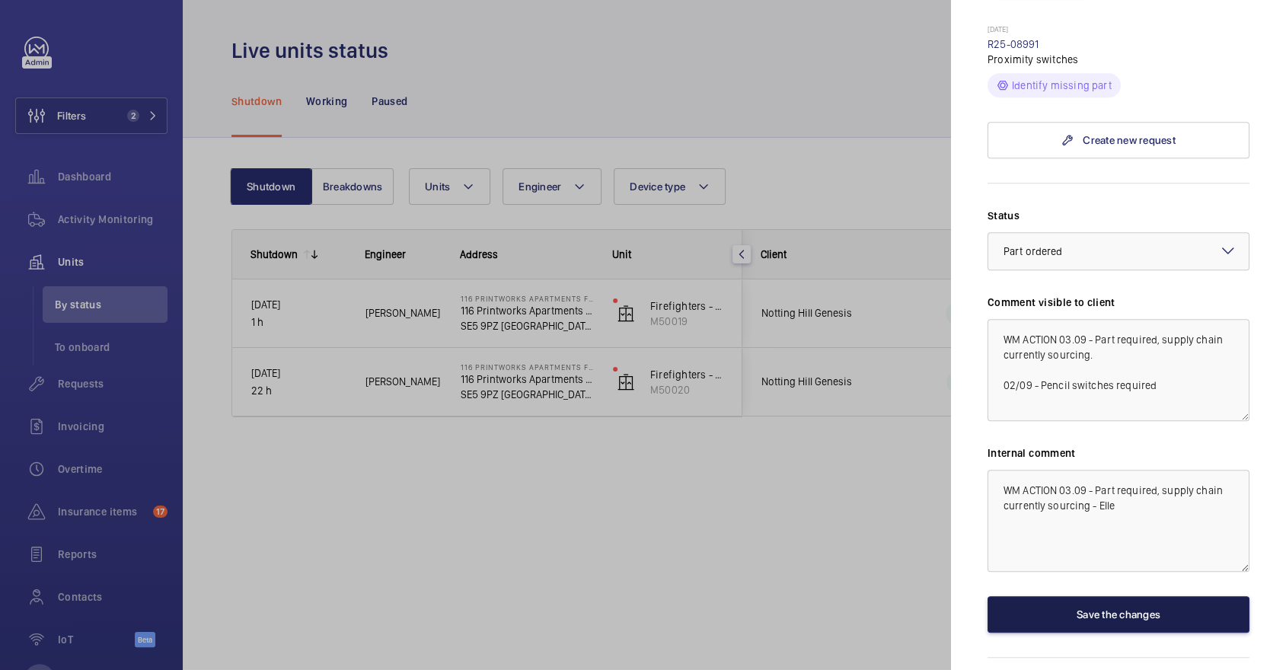
click at [1134, 596] on button "Save the changes" at bounding box center [1119, 614] width 262 height 37
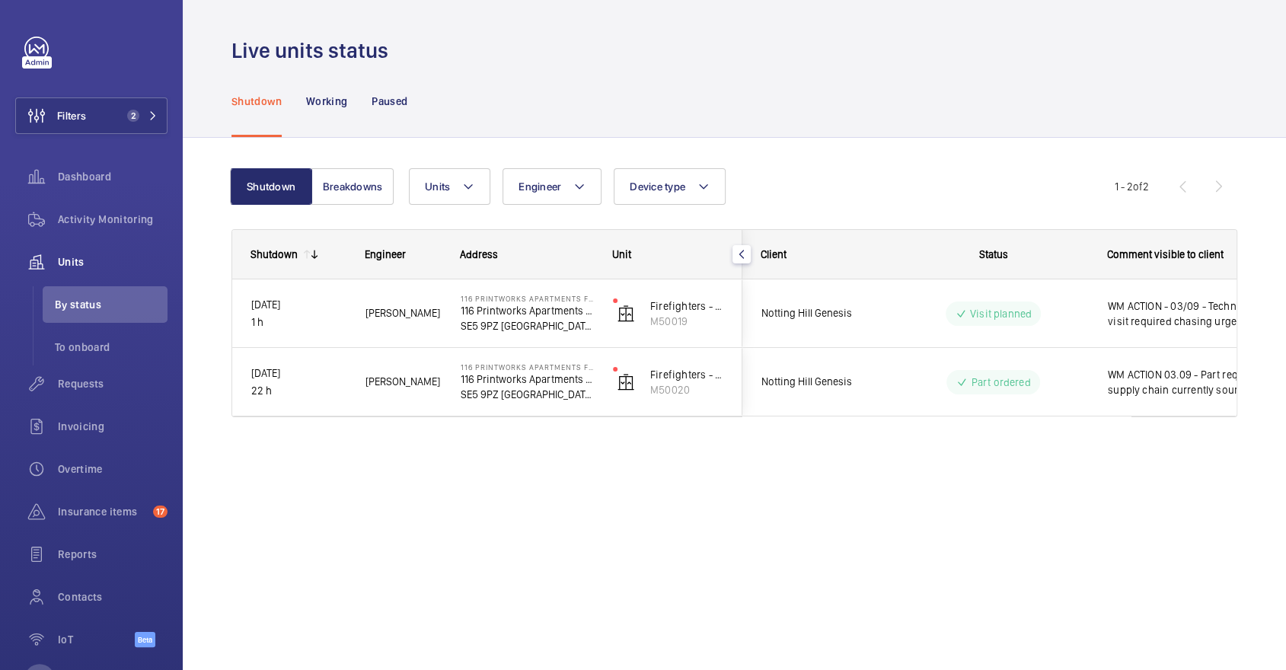
scroll to position [0, 0]
